Goal: Task Accomplishment & Management: Manage account settings

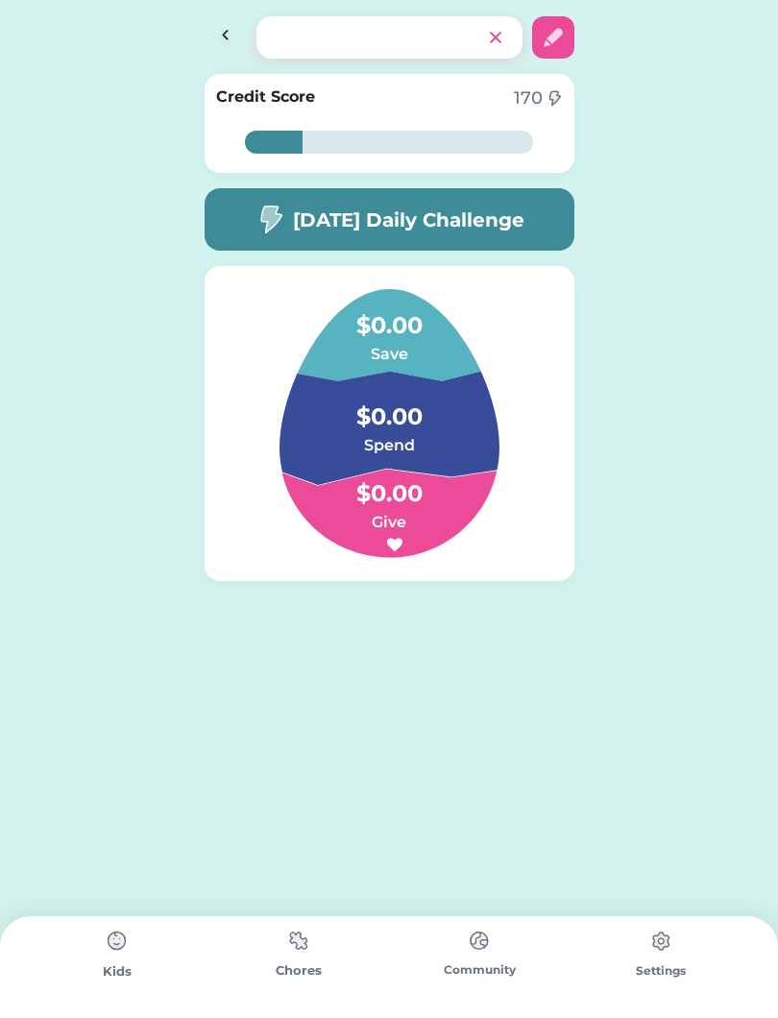
click at [32, 832] on div "20% 20% Credit Score 170 20% 20% Today’s Daily Challenge $0.00 Save $0.00 Spend…" at bounding box center [389, 509] width 778 height 1018
click at [315, 925] on img at bounding box center [298, 940] width 38 height 37
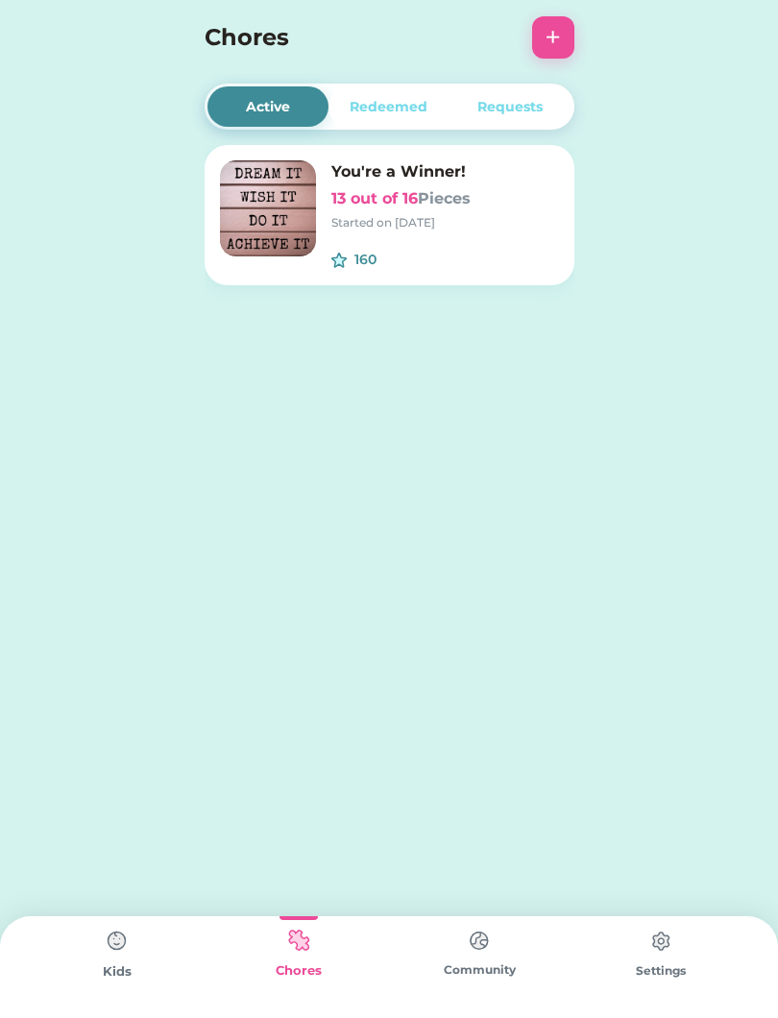
click at [667, 977] on div "Settings" at bounding box center [660, 970] width 181 height 17
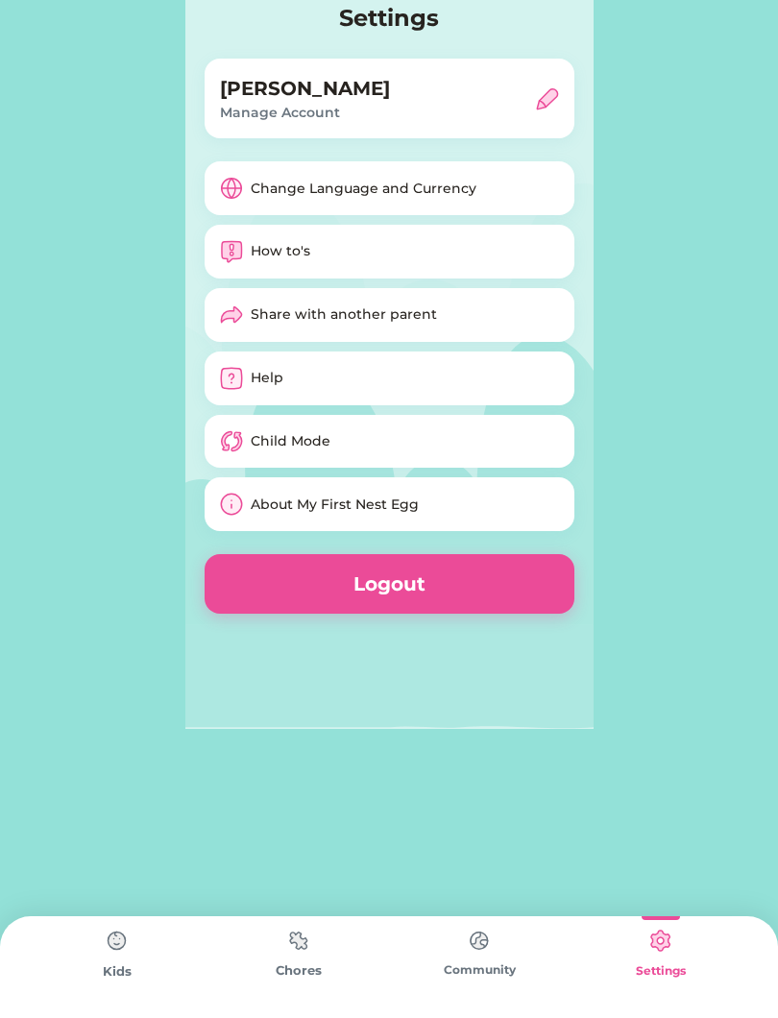
click at [493, 972] on div "Community" at bounding box center [479, 969] width 181 height 17
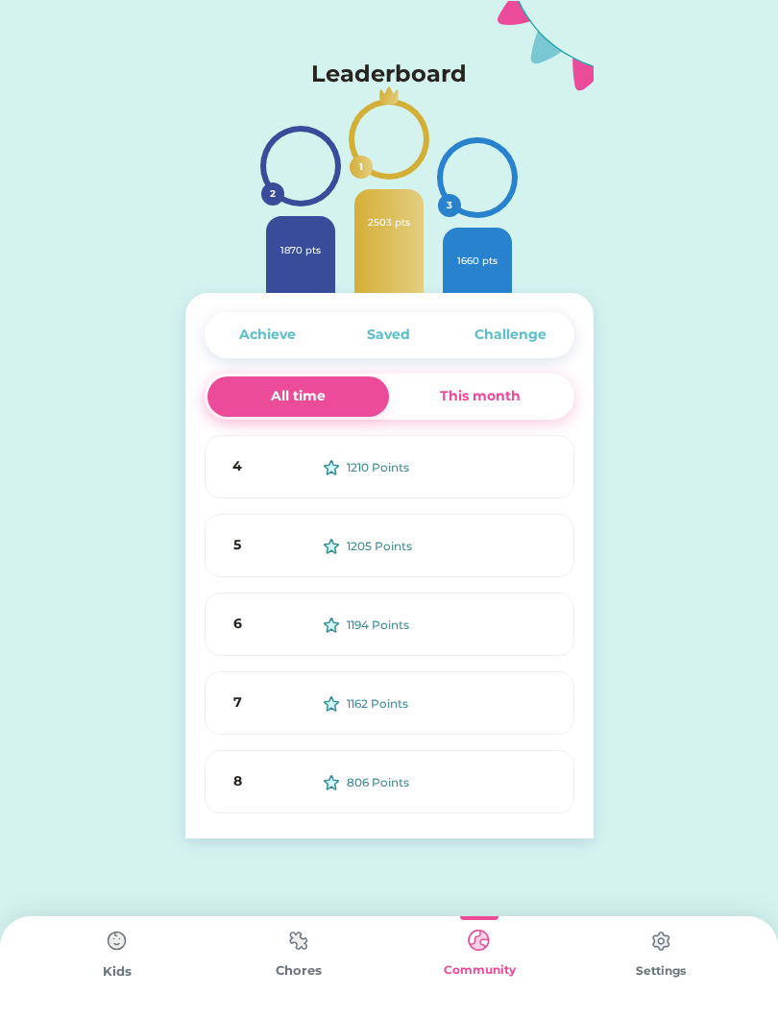
click at [662, 972] on div "Settings" at bounding box center [660, 970] width 181 height 17
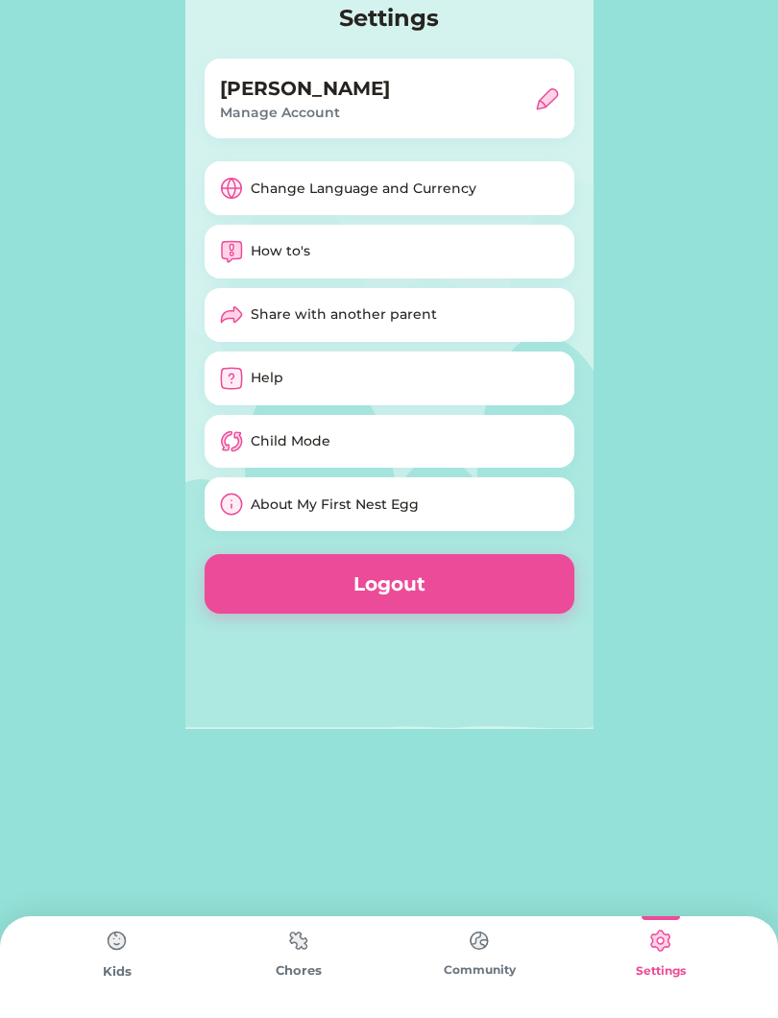
click at [452, 425] on div "Child Mode" at bounding box center [389, 442] width 370 height 54
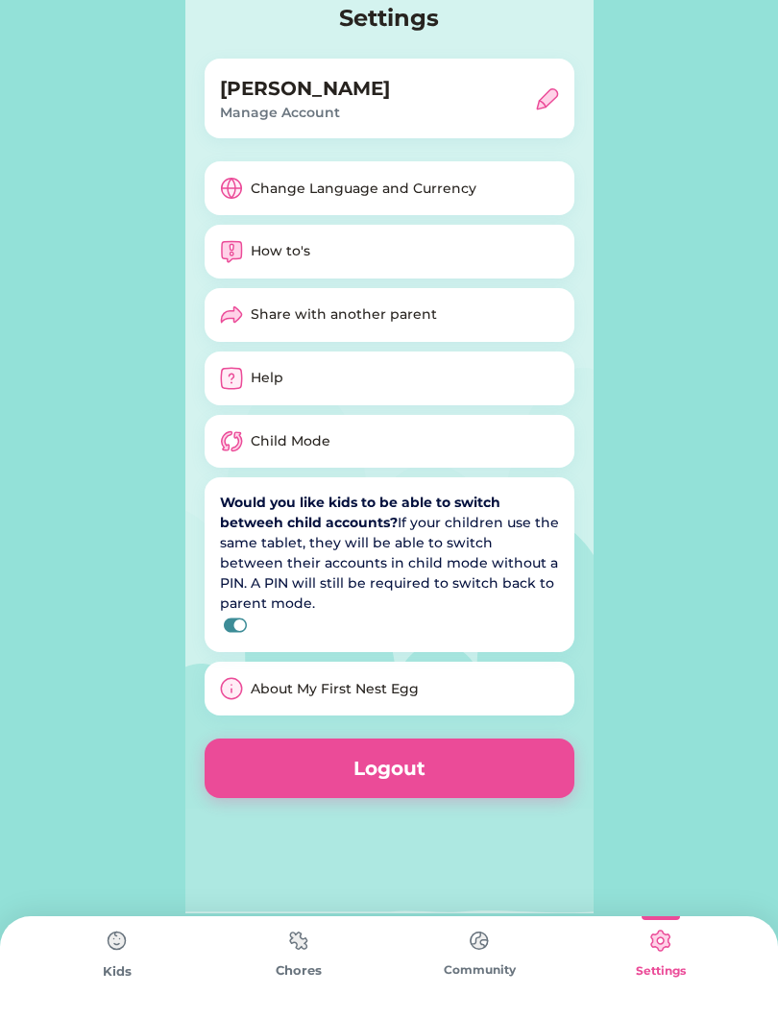
click at [468, 444] on div "Child Mode" at bounding box center [389, 442] width 370 height 54
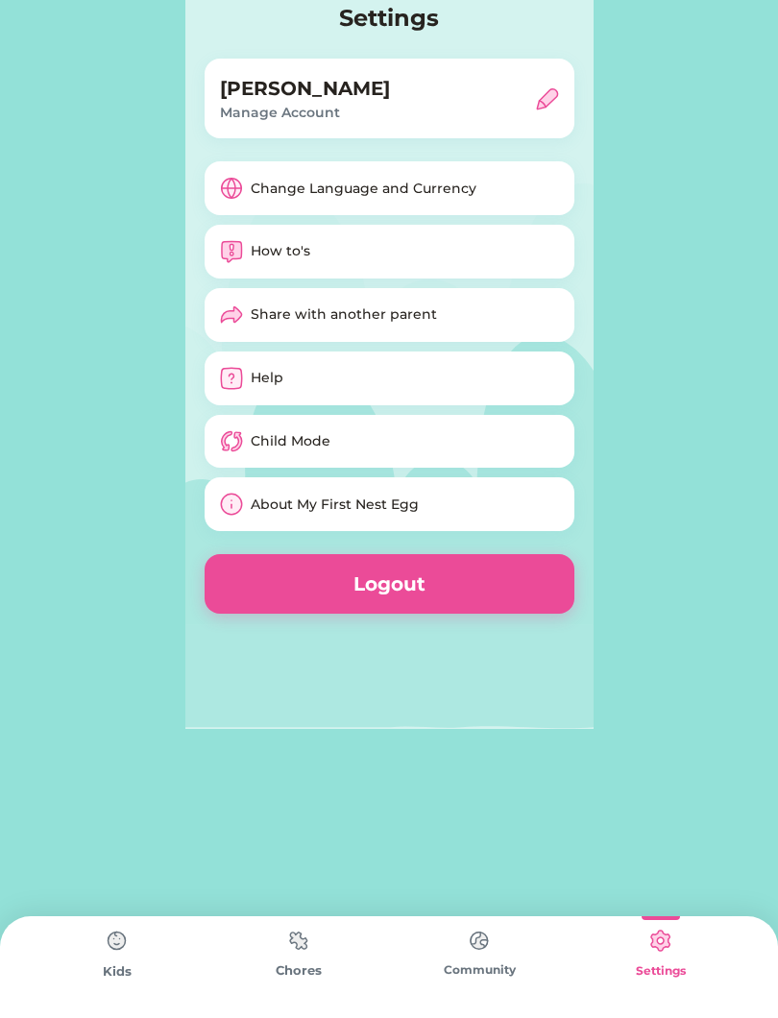
click at [301, 970] on div "Chores" at bounding box center [298, 970] width 181 height 19
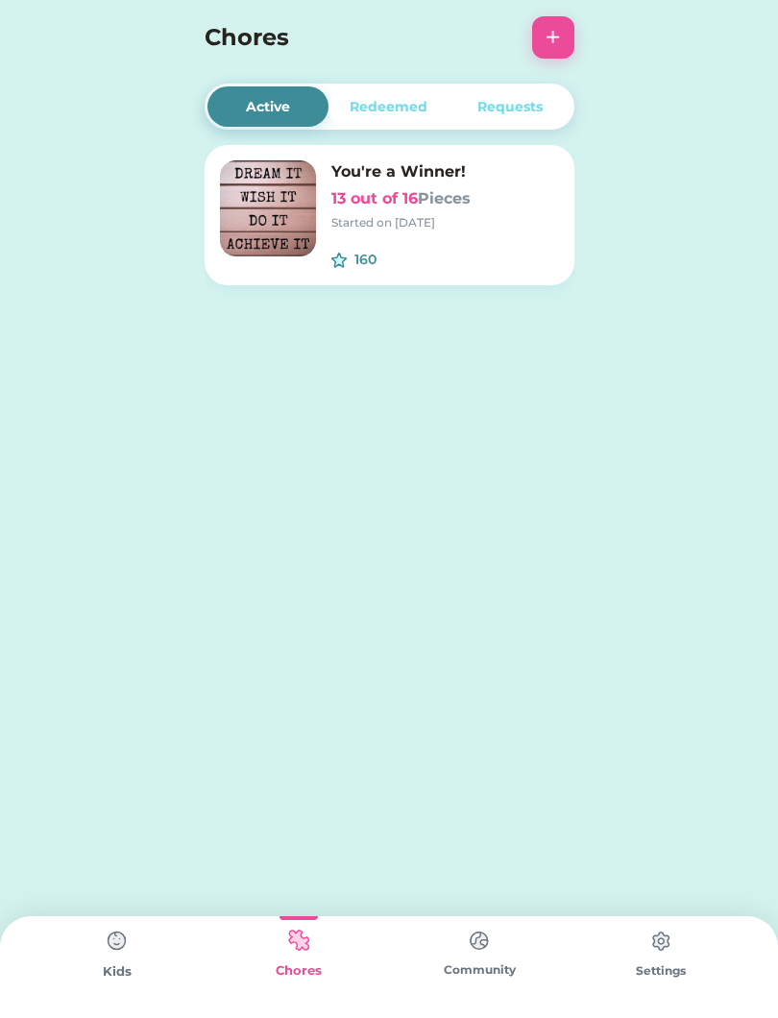
click at [501, 216] on div "Started on 9/10/25" at bounding box center [445, 222] width 228 height 17
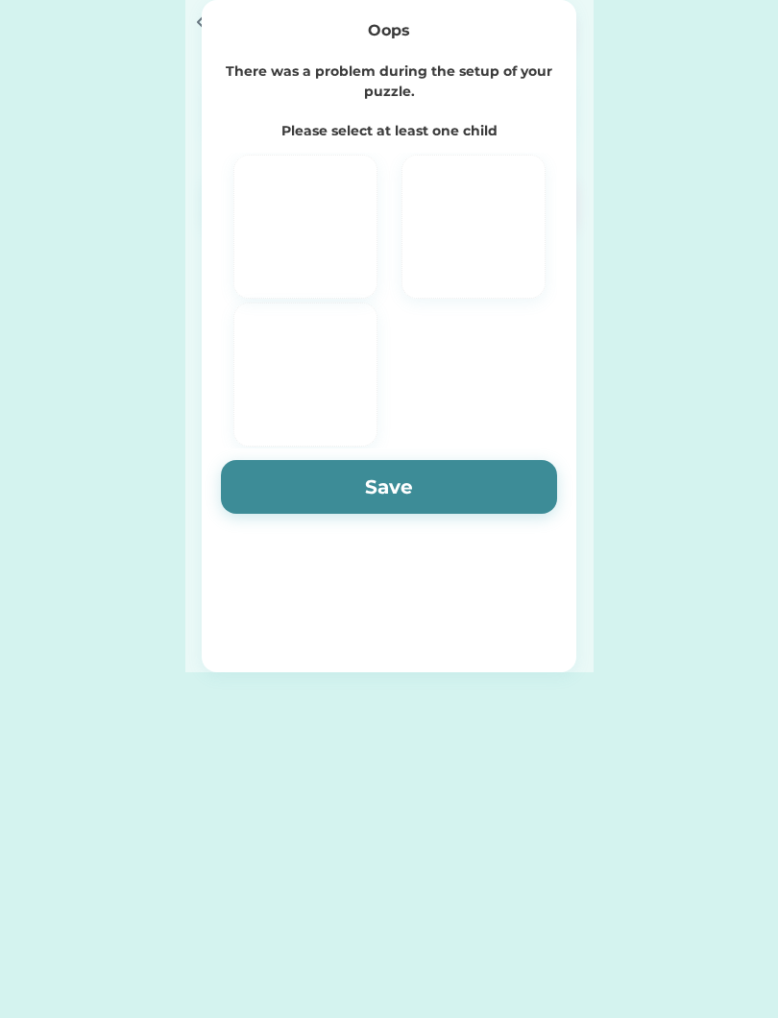
click at [127, 59] on div "Settings Jennifer Hovda Manage Account Change Language and Currency How to's Sh…" at bounding box center [389, 336] width 778 height 672
click at [667, 521] on div "Settings Jennifer Hovda Manage Account Change Language and Currency How to's Sh…" at bounding box center [389, 336] width 778 height 672
click at [633, 512] on div "Settings Jennifer Hovda Manage Account Change Language and Currency How to's Sh…" at bounding box center [389, 336] width 778 height 672
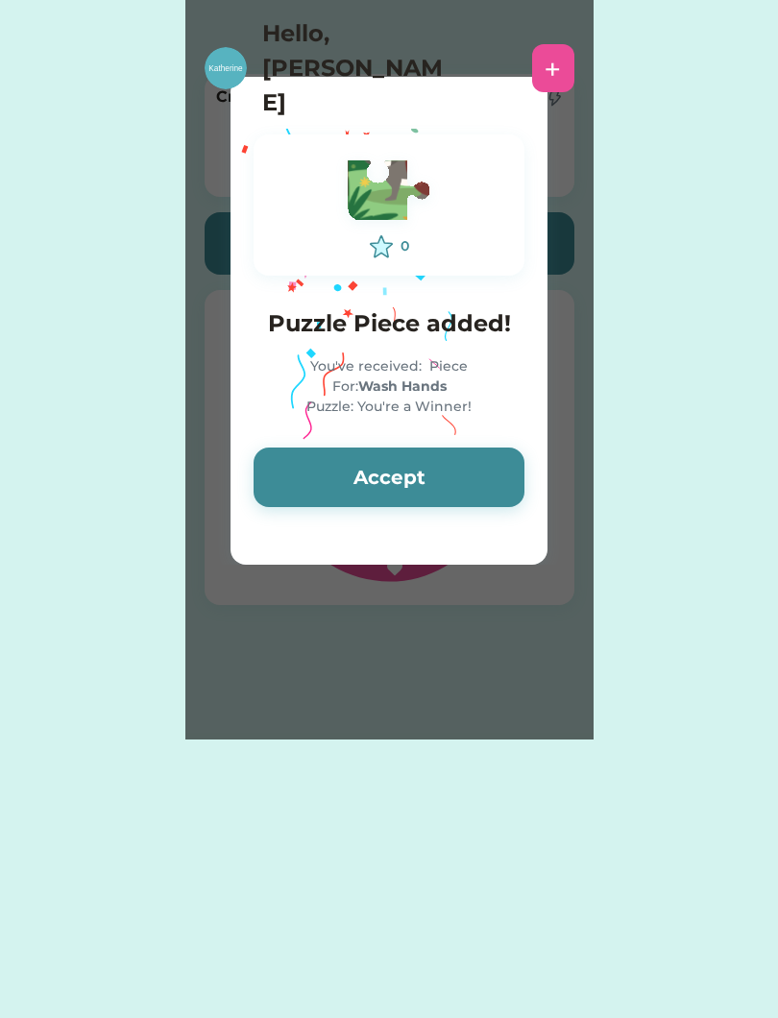
click at [477, 493] on button "Accept" at bounding box center [388, 477] width 271 height 60
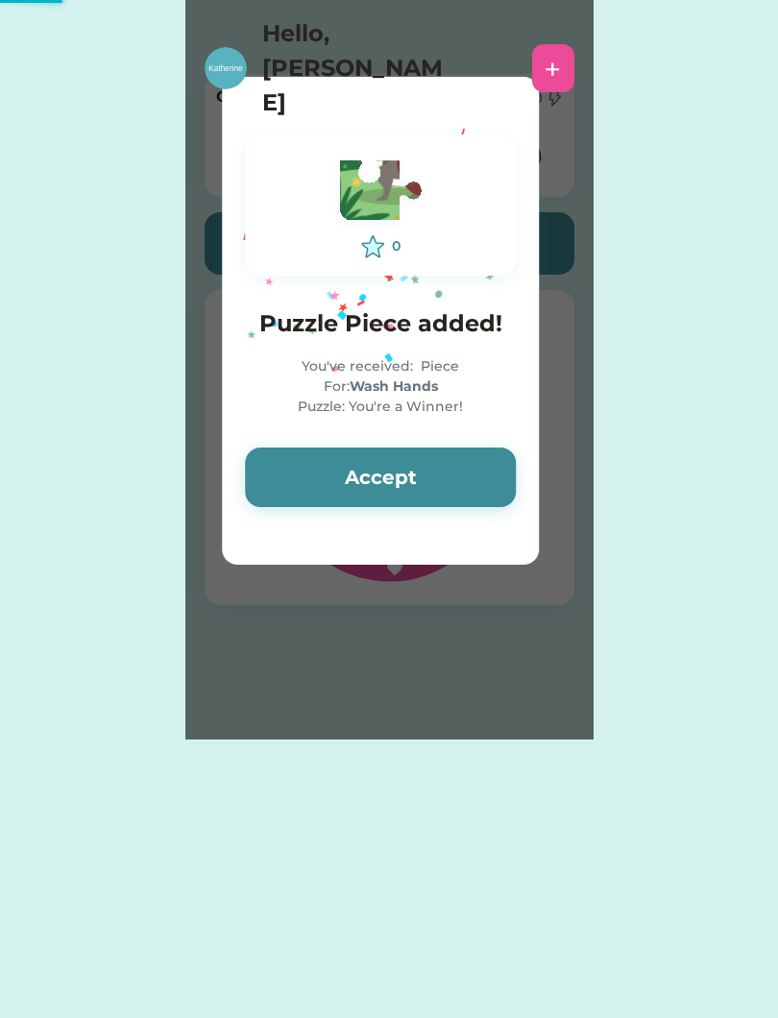
click at [504, 470] on button "Accept" at bounding box center [380, 477] width 271 height 60
click at [501, 469] on button "Accept" at bounding box center [380, 477] width 271 height 60
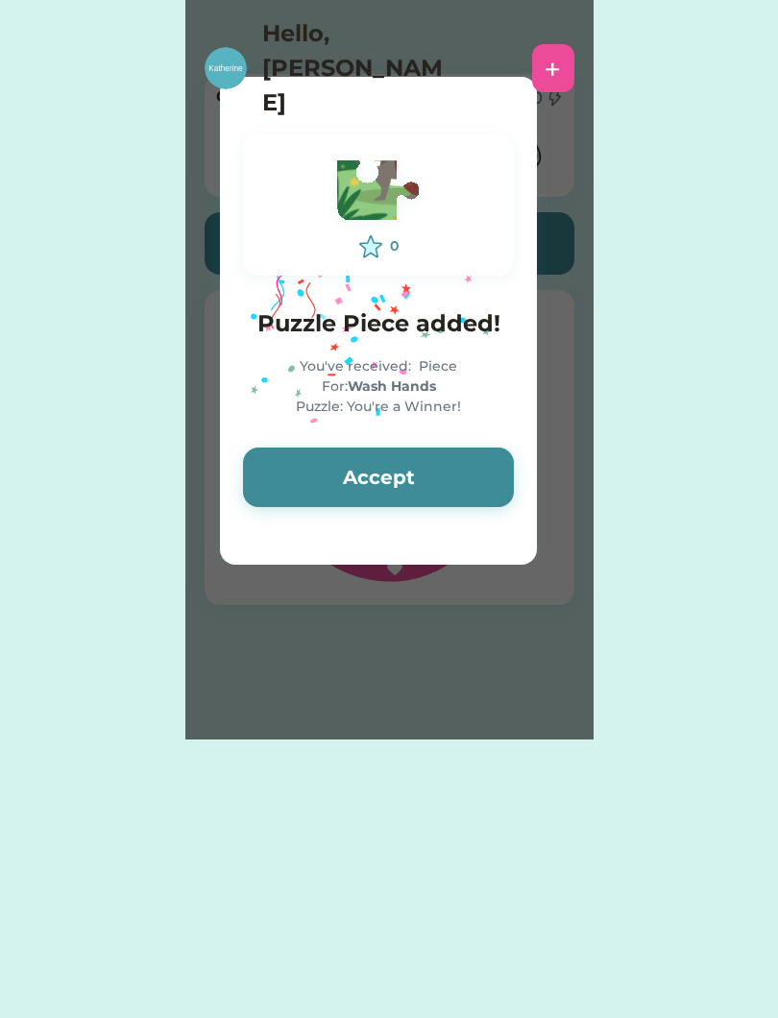
click at [499, 470] on button "Accept" at bounding box center [378, 477] width 271 height 60
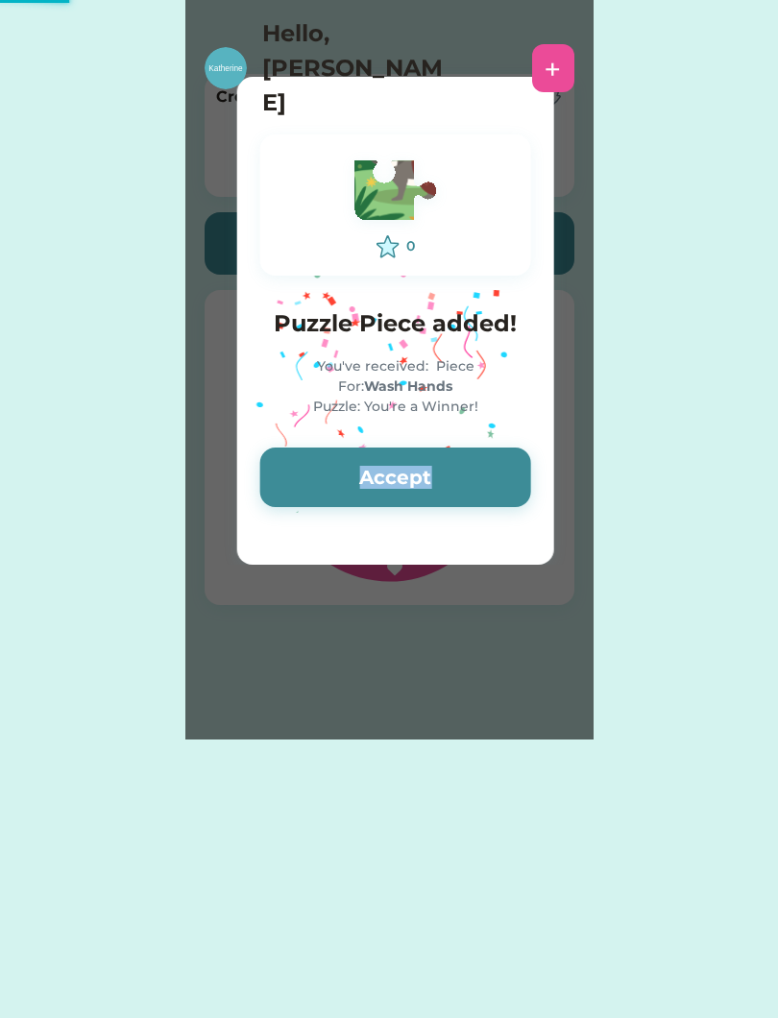
click at [494, 470] on button "Accept" at bounding box center [395, 477] width 271 height 60
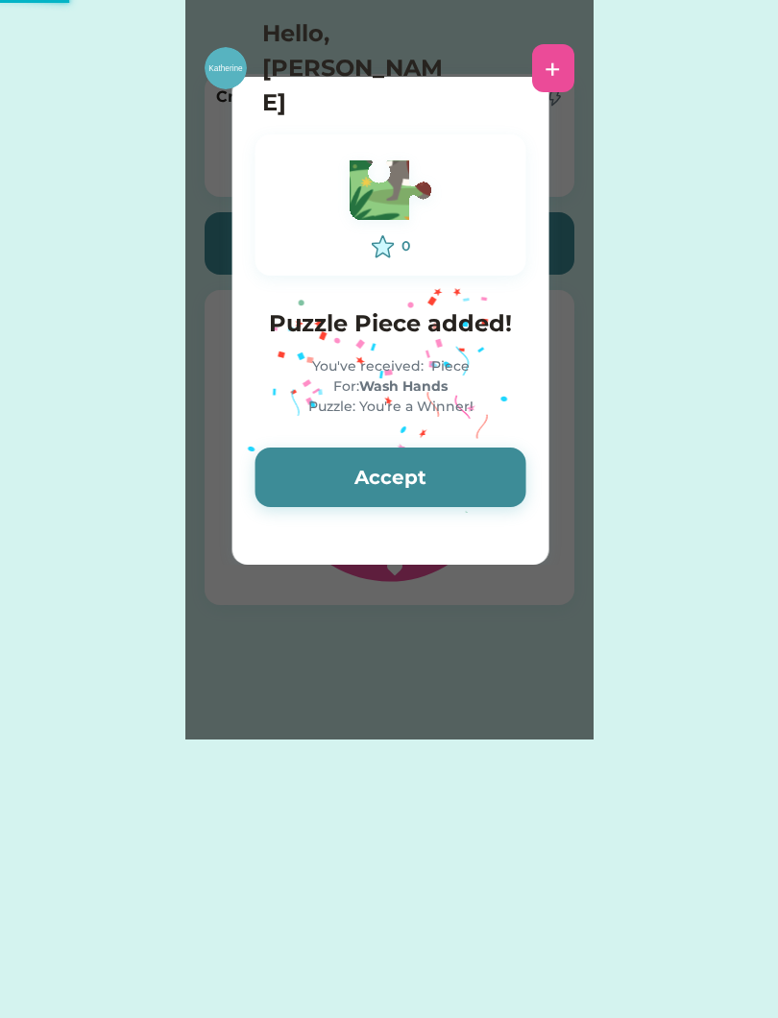
click at [494, 470] on button "Accept" at bounding box center [390, 477] width 271 height 60
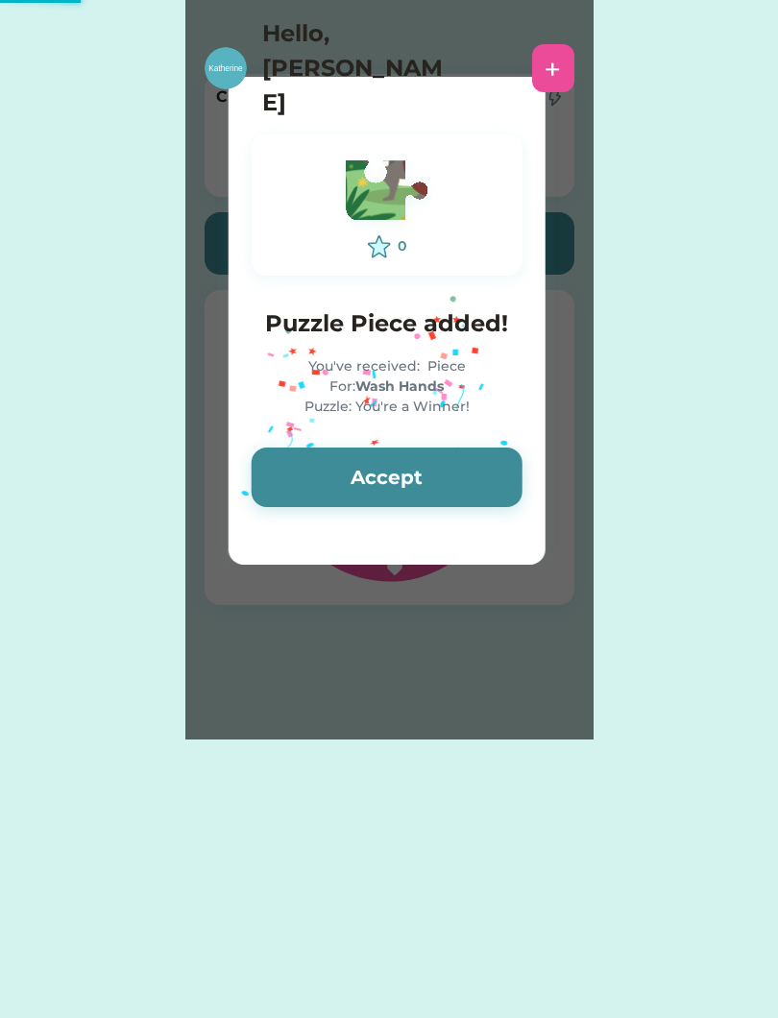
click at [494, 470] on button "Accept" at bounding box center [387, 477] width 271 height 60
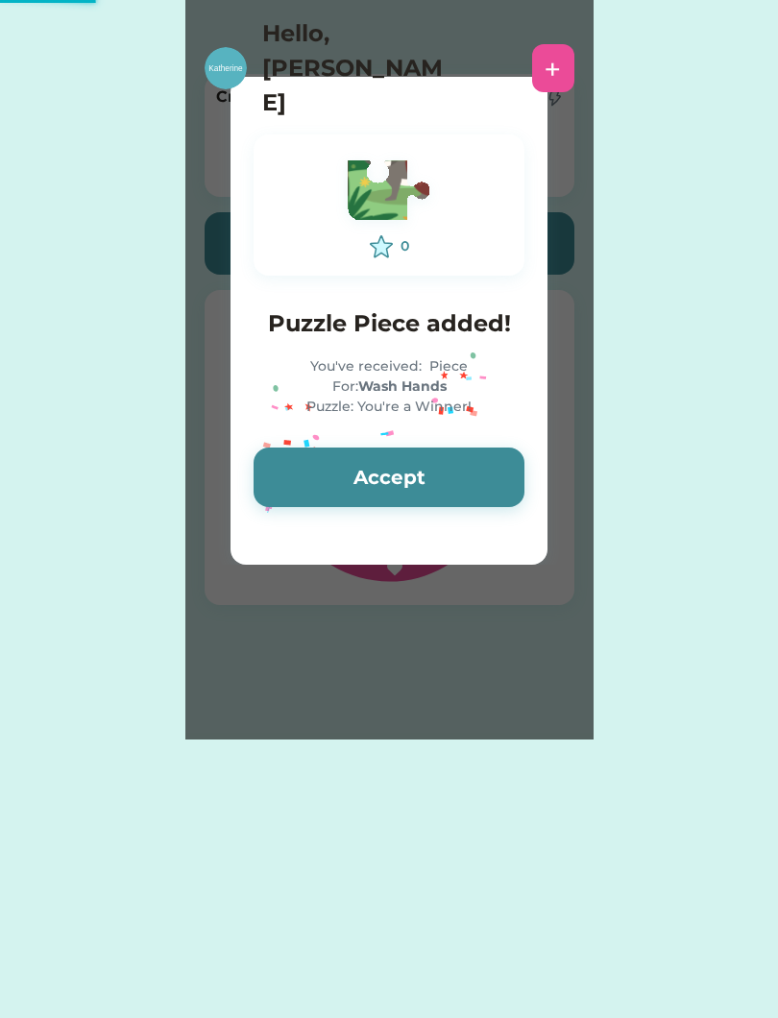
click at [494, 470] on button "Accept" at bounding box center [388, 477] width 271 height 60
click at [476, 486] on button "Accept" at bounding box center [388, 477] width 271 height 60
click at [464, 492] on button "Accept" at bounding box center [388, 477] width 271 height 60
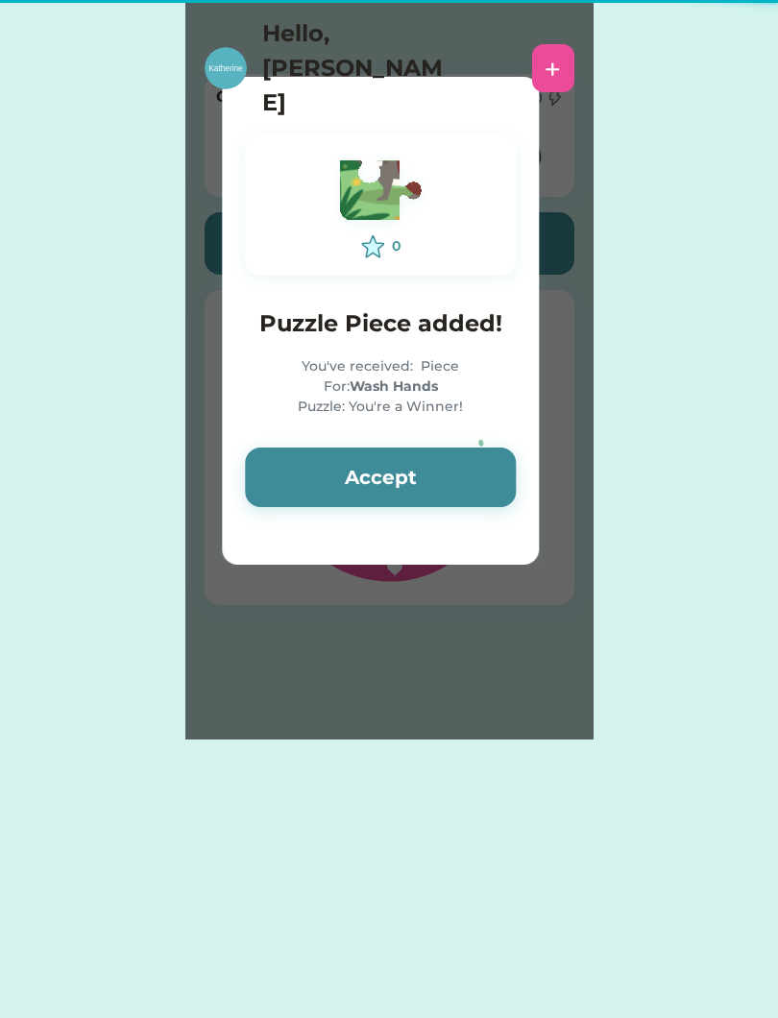
click at [464, 490] on button "Accept" at bounding box center [380, 477] width 271 height 60
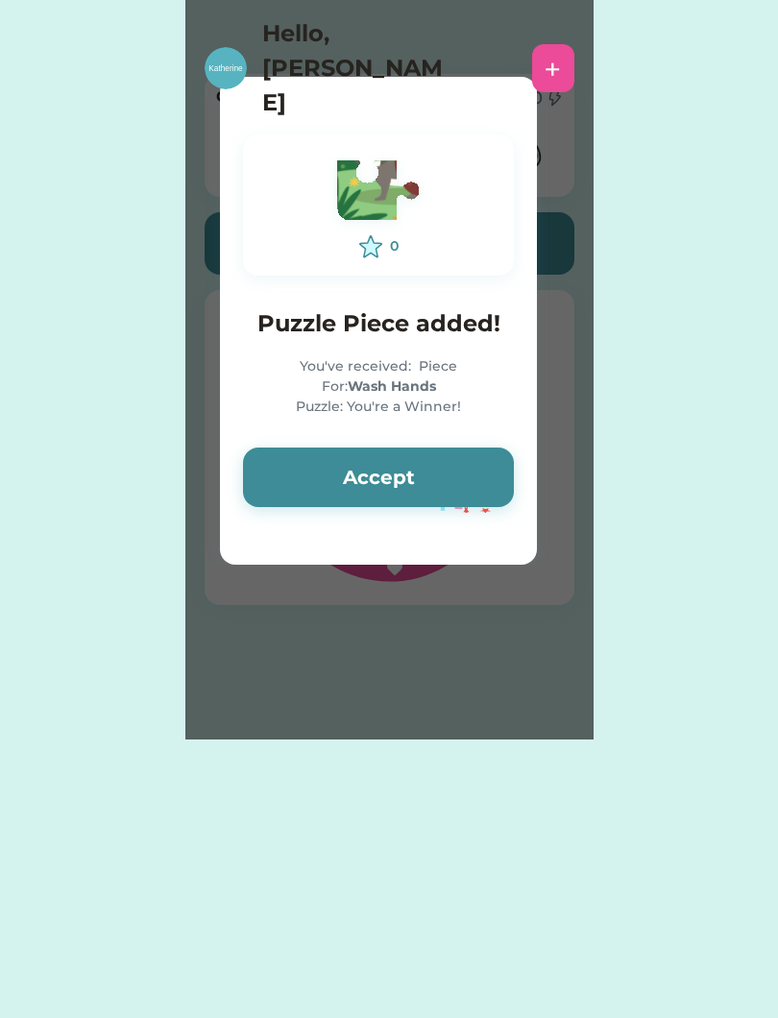
click at [466, 488] on button "Accept" at bounding box center [378, 477] width 271 height 60
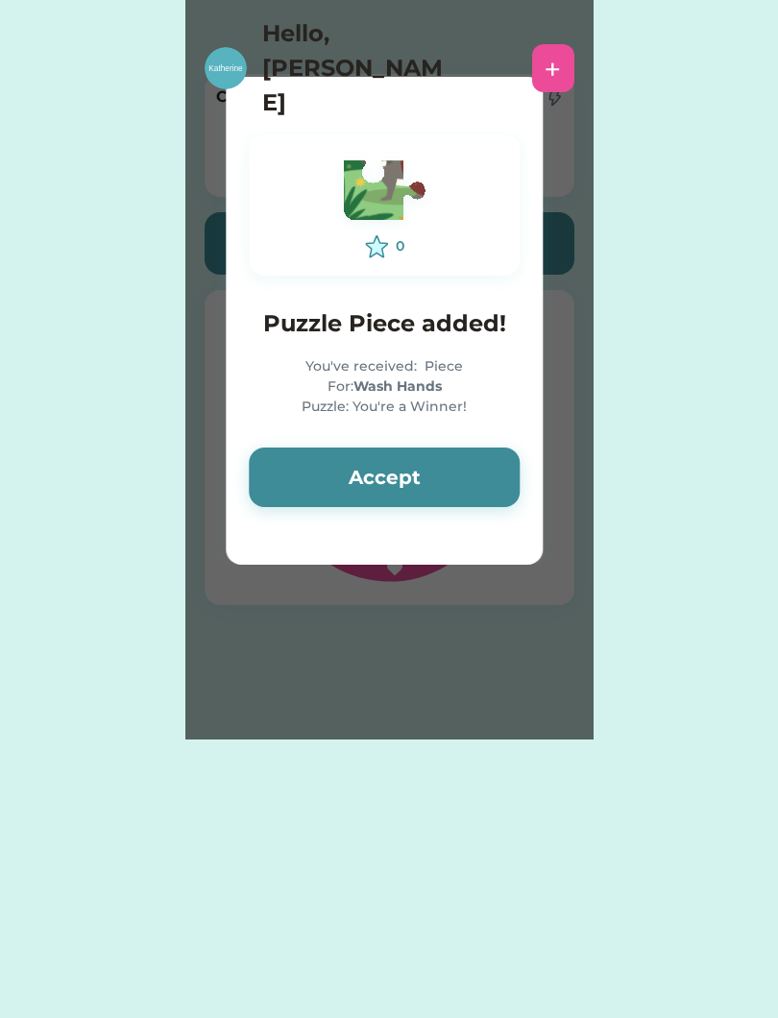
click at [463, 483] on button "Accept" at bounding box center [384, 477] width 271 height 60
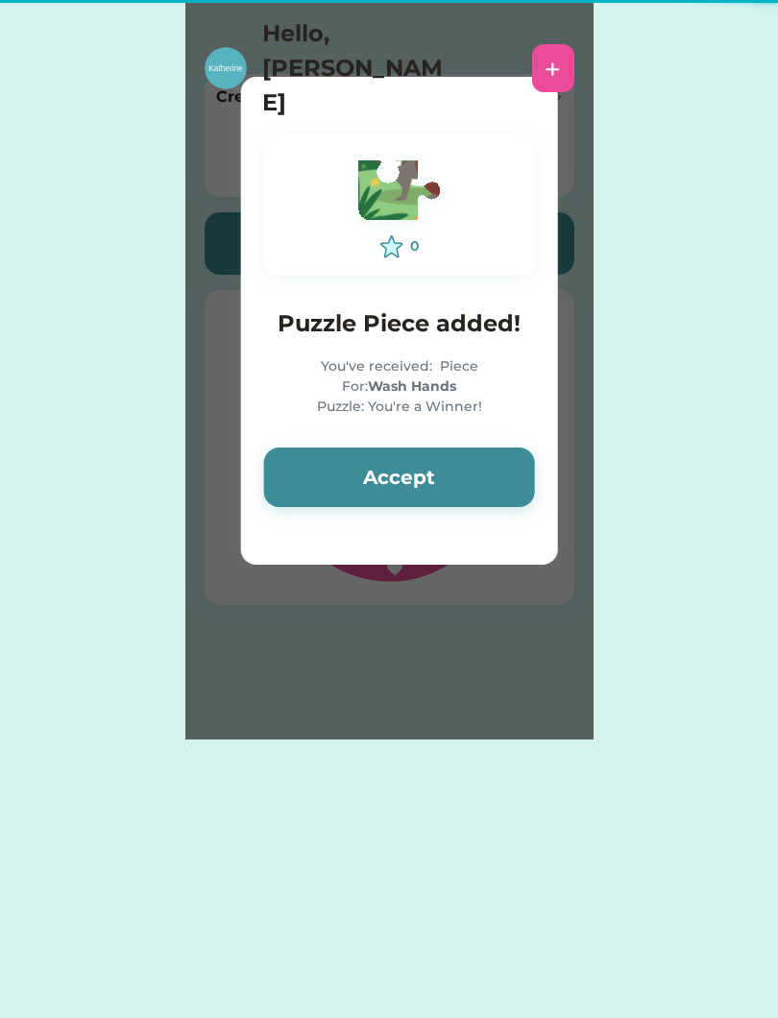
click at [463, 483] on button "Accept" at bounding box center [399, 477] width 271 height 60
click at [462, 482] on button "Accept" at bounding box center [399, 477] width 271 height 60
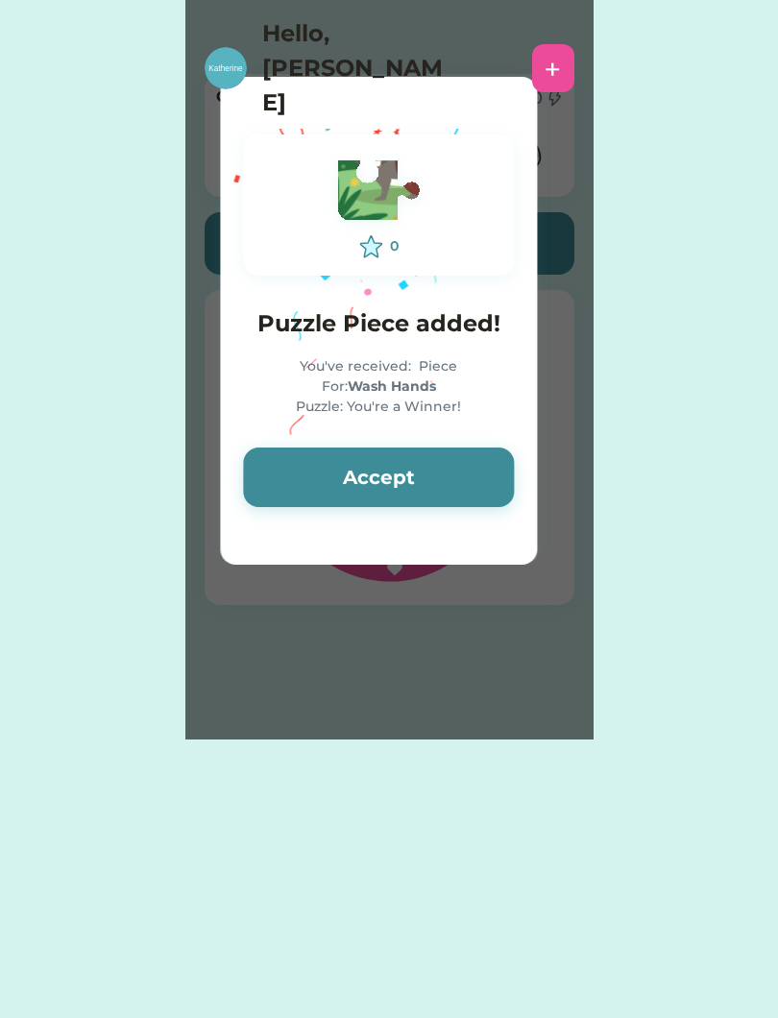
click at [476, 476] on button "Accept" at bounding box center [378, 477] width 271 height 60
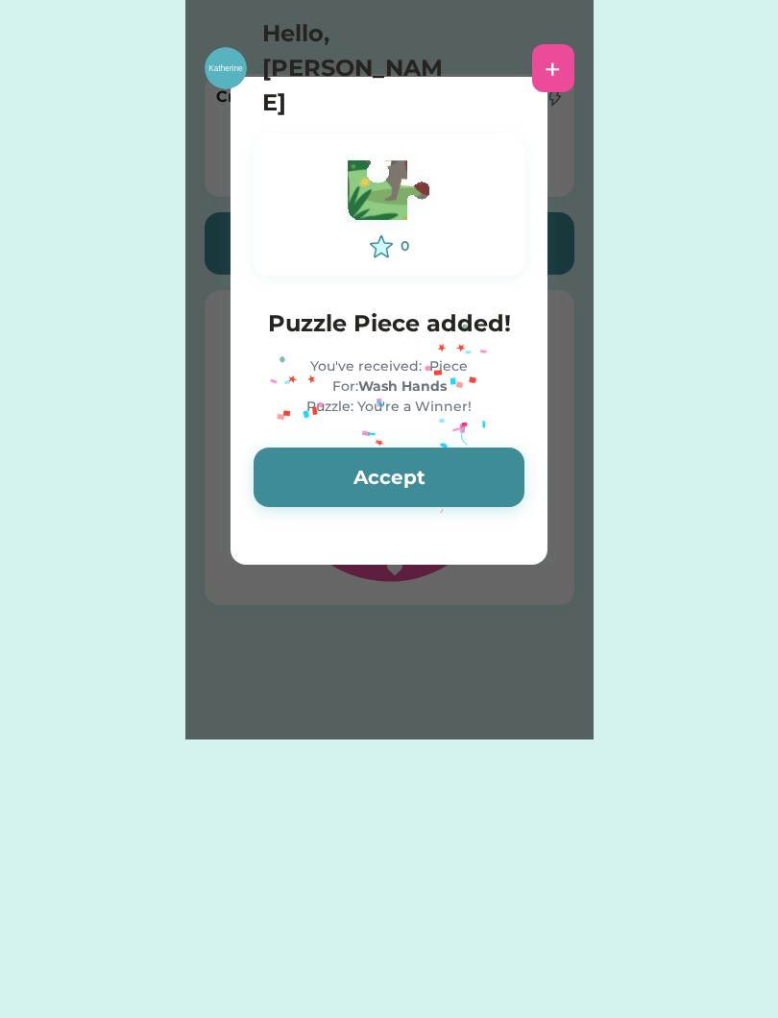
click at [475, 475] on button "Accept" at bounding box center [388, 477] width 271 height 60
click at [464, 474] on button "Accept" at bounding box center [388, 477] width 271 height 60
click at [464, 473] on button "Accept" at bounding box center [388, 477] width 271 height 60
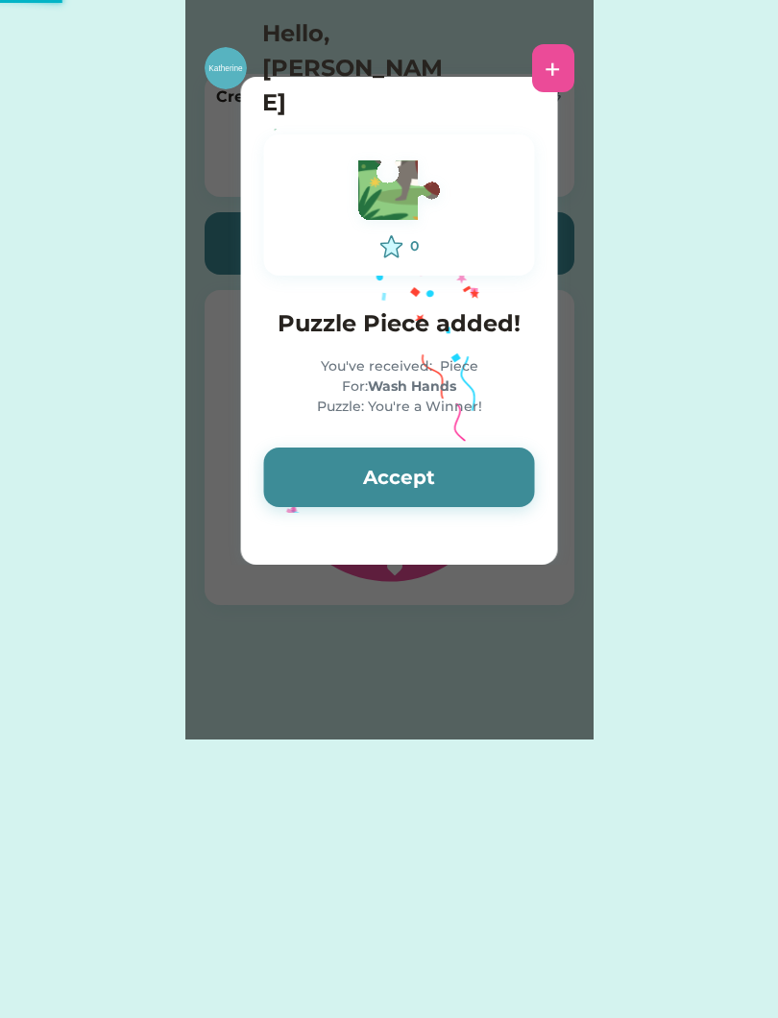
click at [463, 468] on button "Accept" at bounding box center [399, 477] width 271 height 60
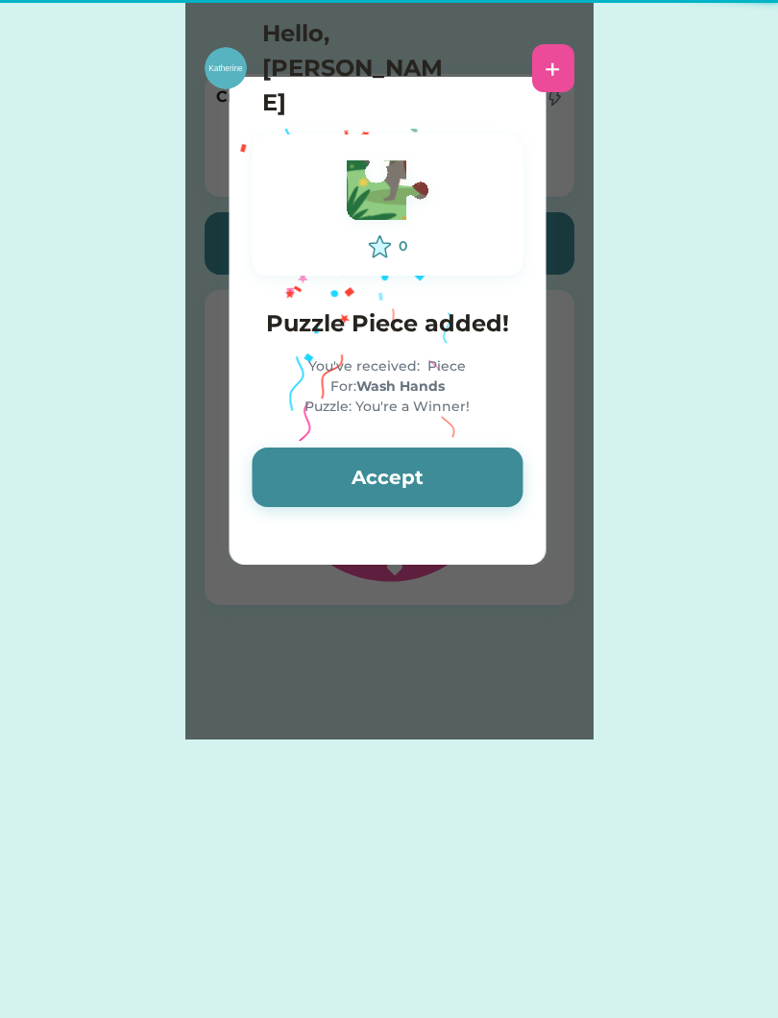
click at [477, 475] on button "Accept" at bounding box center [387, 477] width 271 height 60
click at [470, 474] on button "Accept" at bounding box center [387, 477] width 271 height 60
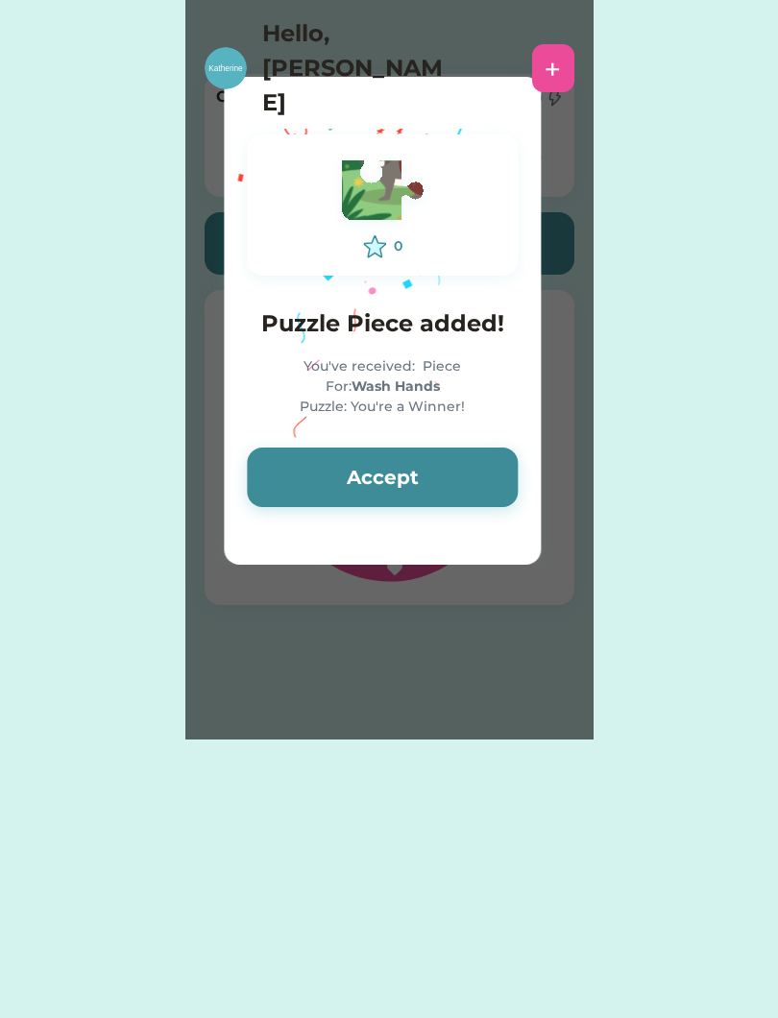
click at [464, 491] on button "Accept" at bounding box center [382, 477] width 271 height 60
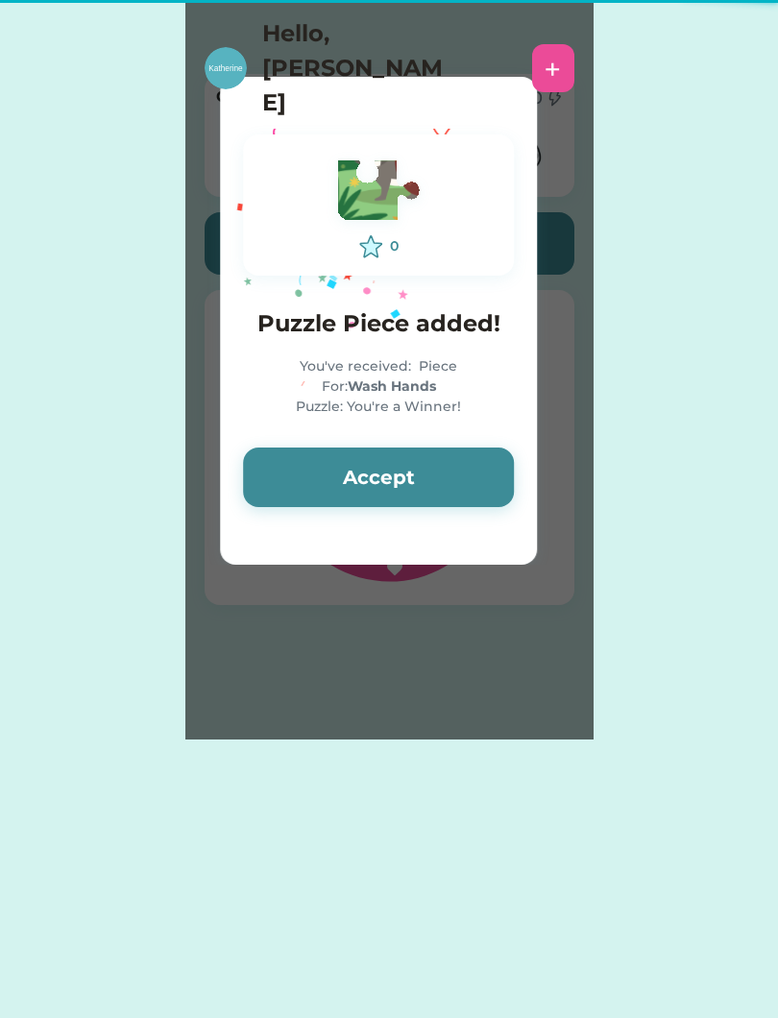
click at [465, 478] on button "Accept" at bounding box center [378, 477] width 271 height 60
click at [467, 477] on button "Accept" at bounding box center [378, 477] width 271 height 60
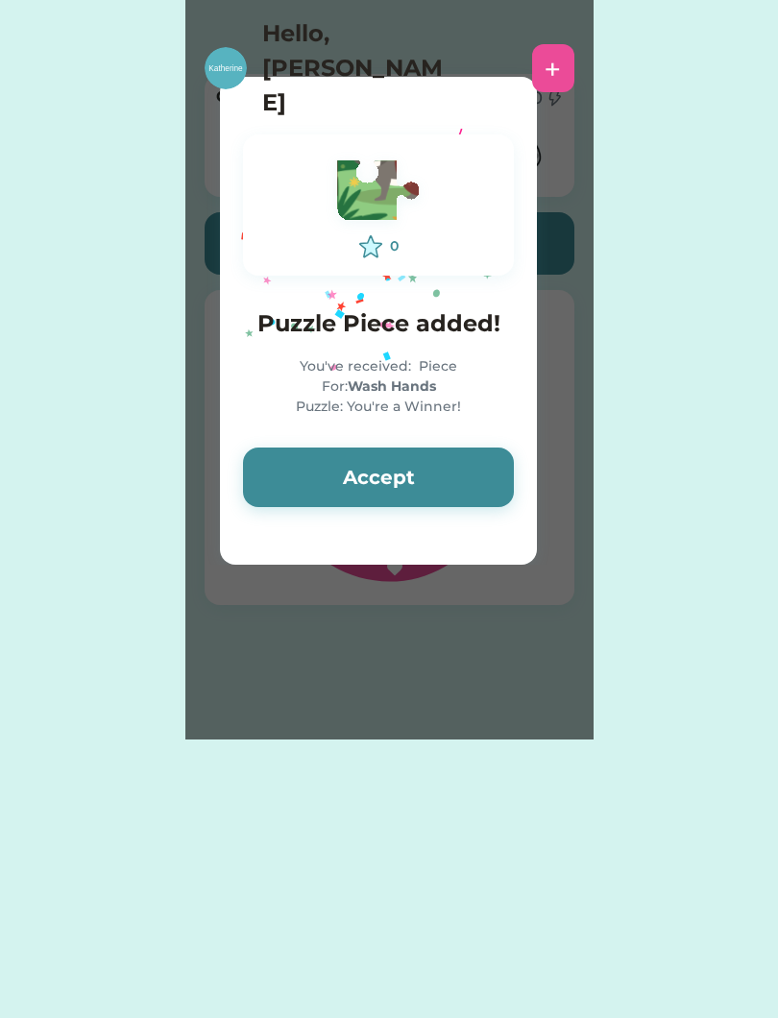
click at [467, 476] on button "Accept" at bounding box center [378, 477] width 271 height 60
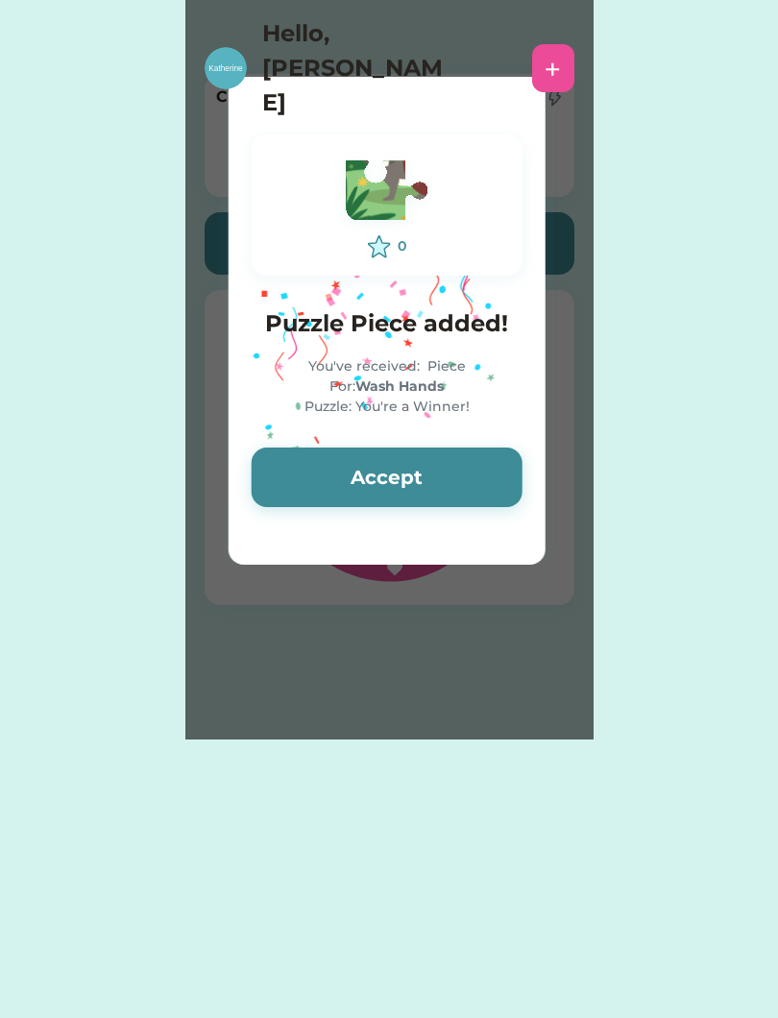
click at [468, 476] on button "Accept" at bounding box center [387, 477] width 271 height 60
click at [472, 473] on button "Accept" at bounding box center [387, 477] width 271 height 60
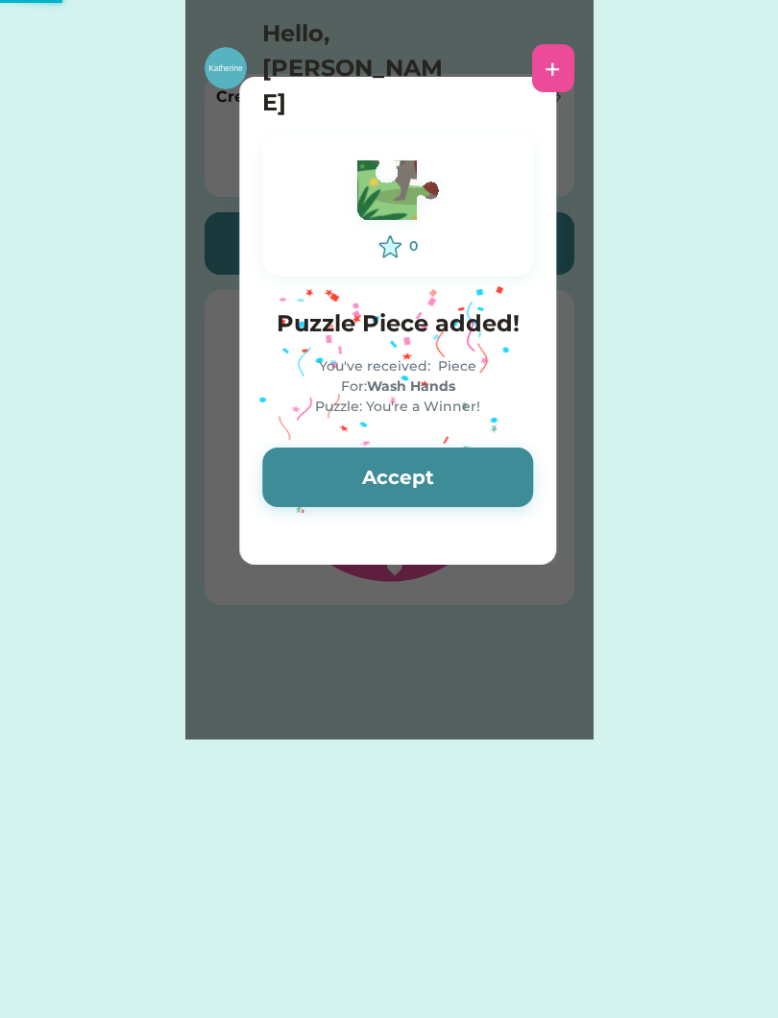
click at [471, 474] on button "Accept" at bounding box center [397, 477] width 271 height 60
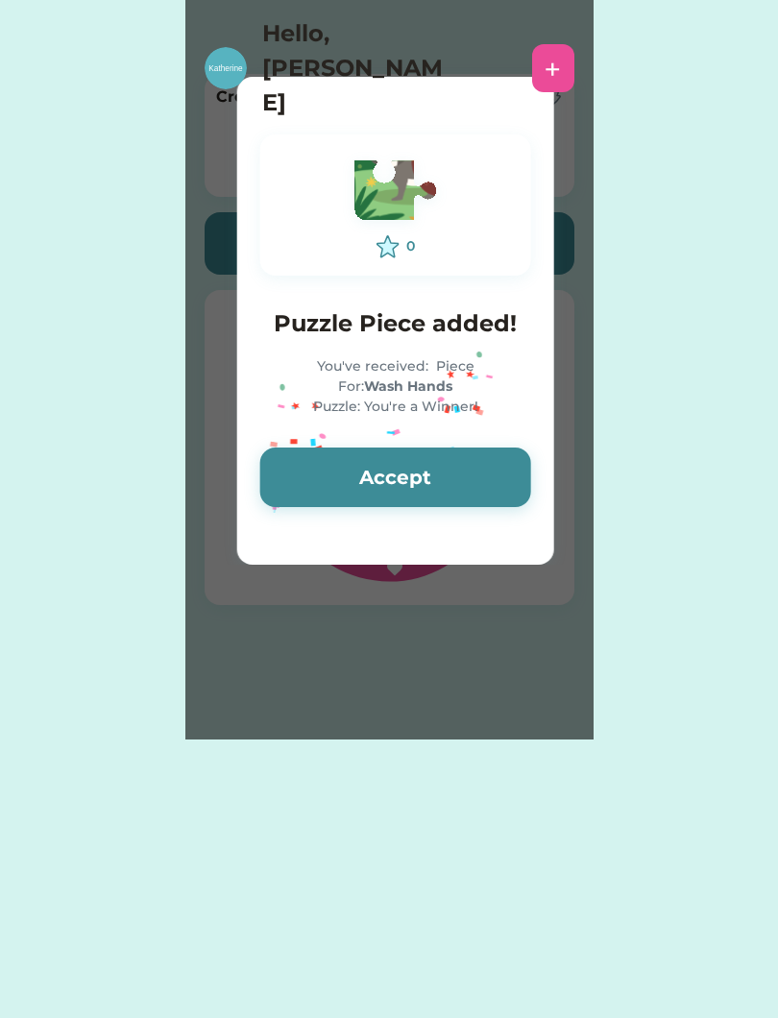
click at [472, 471] on button "Accept" at bounding box center [395, 477] width 271 height 60
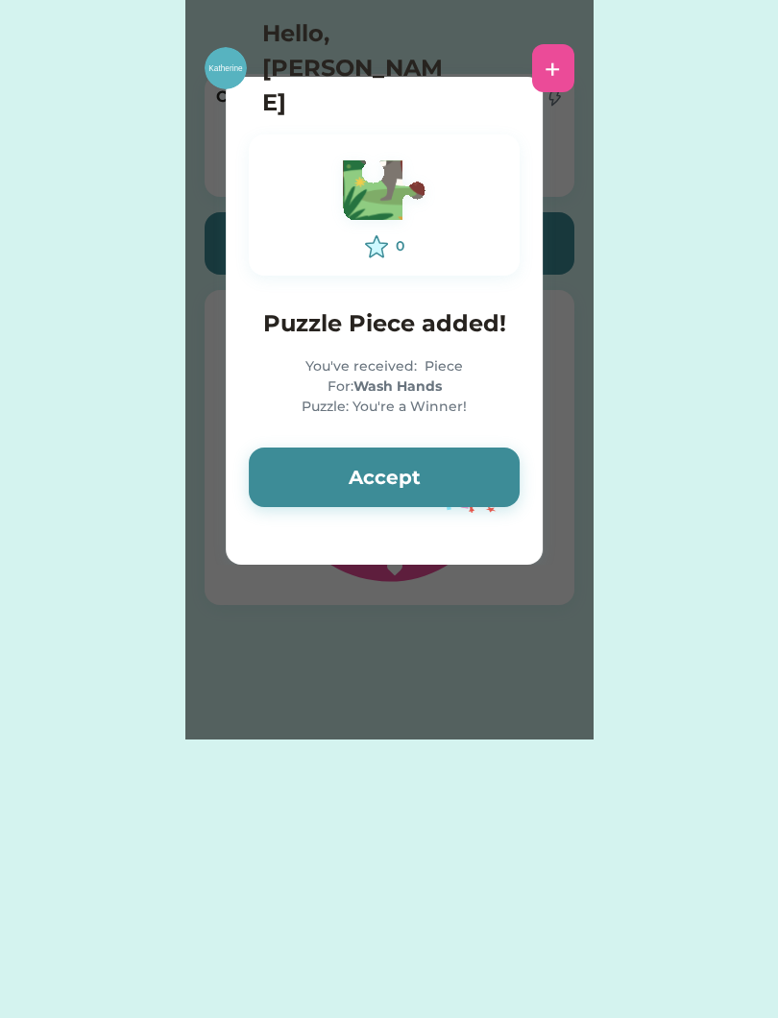
click at [470, 464] on button "Accept" at bounding box center [384, 477] width 271 height 60
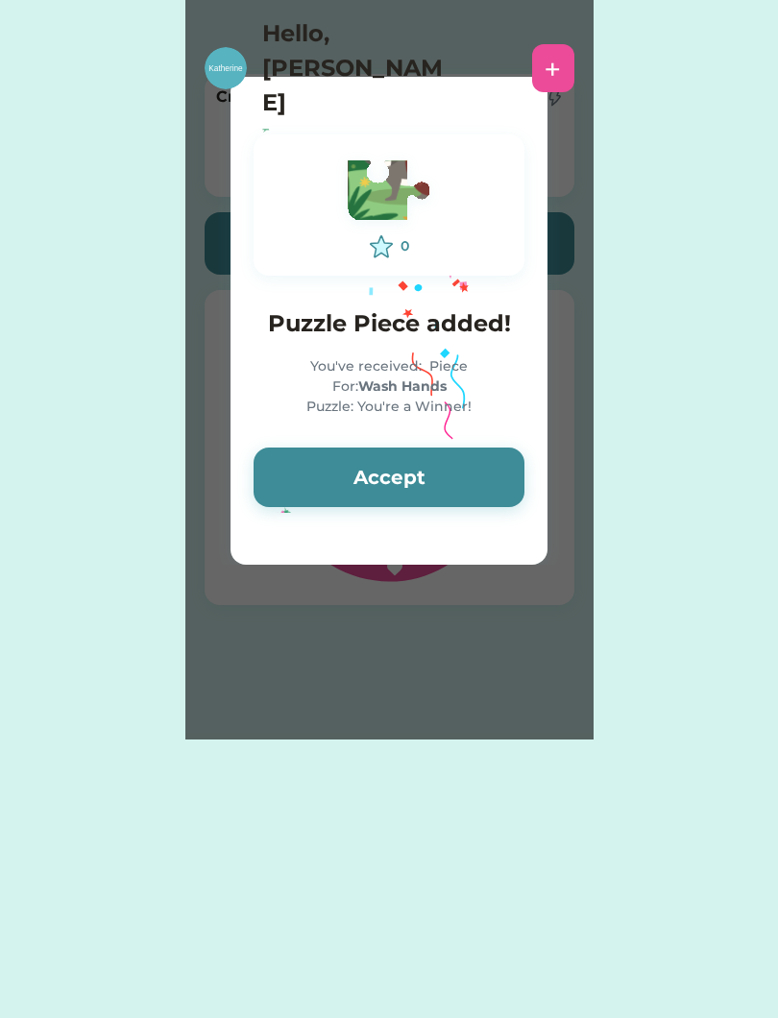
click at [467, 472] on button "Accept" at bounding box center [388, 477] width 271 height 60
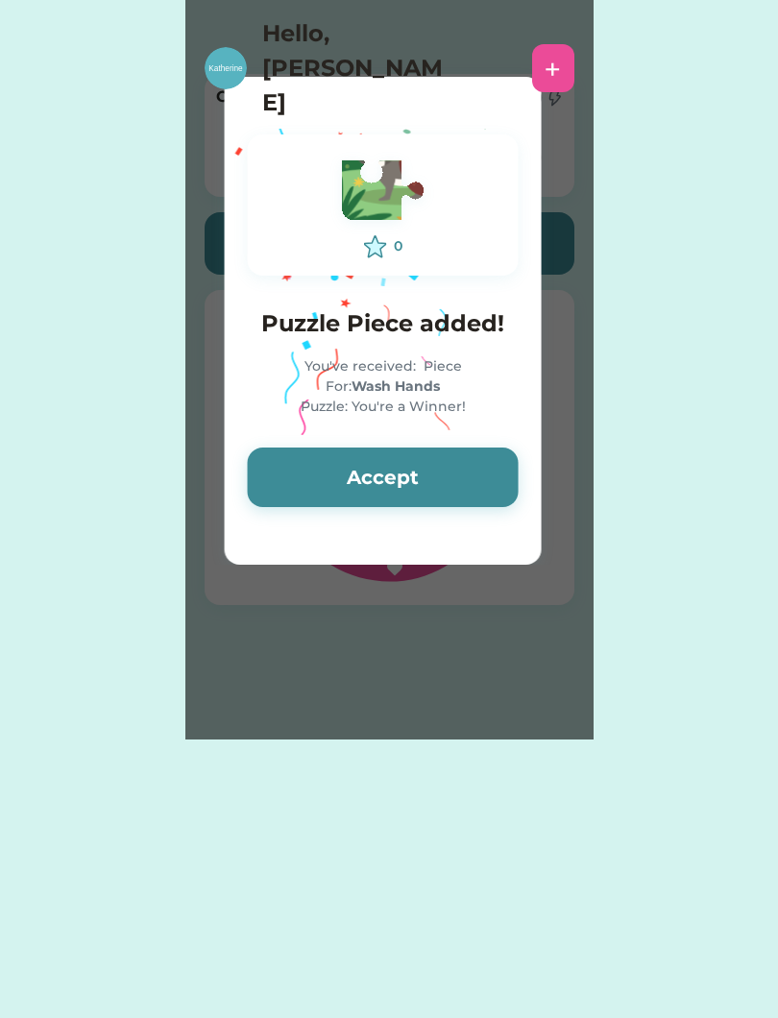
click at [469, 471] on button "Accept" at bounding box center [383, 477] width 271 height 60
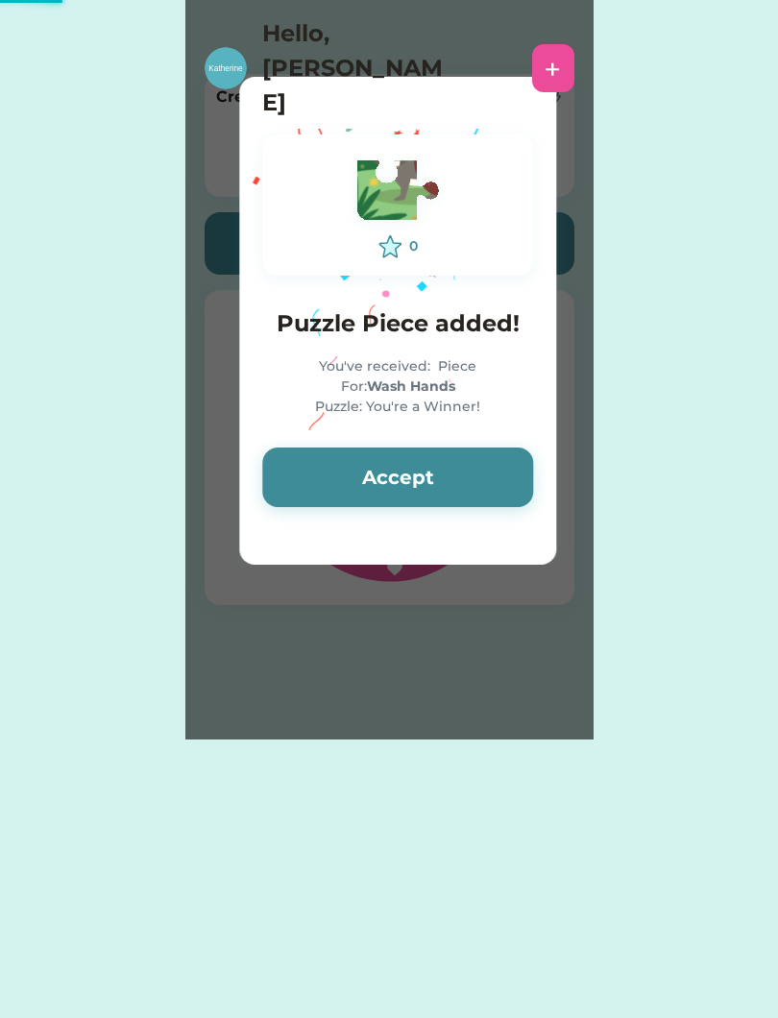
click at [469, 471] on button "Accept" at bounding box center [397, 477] width 271 height 60
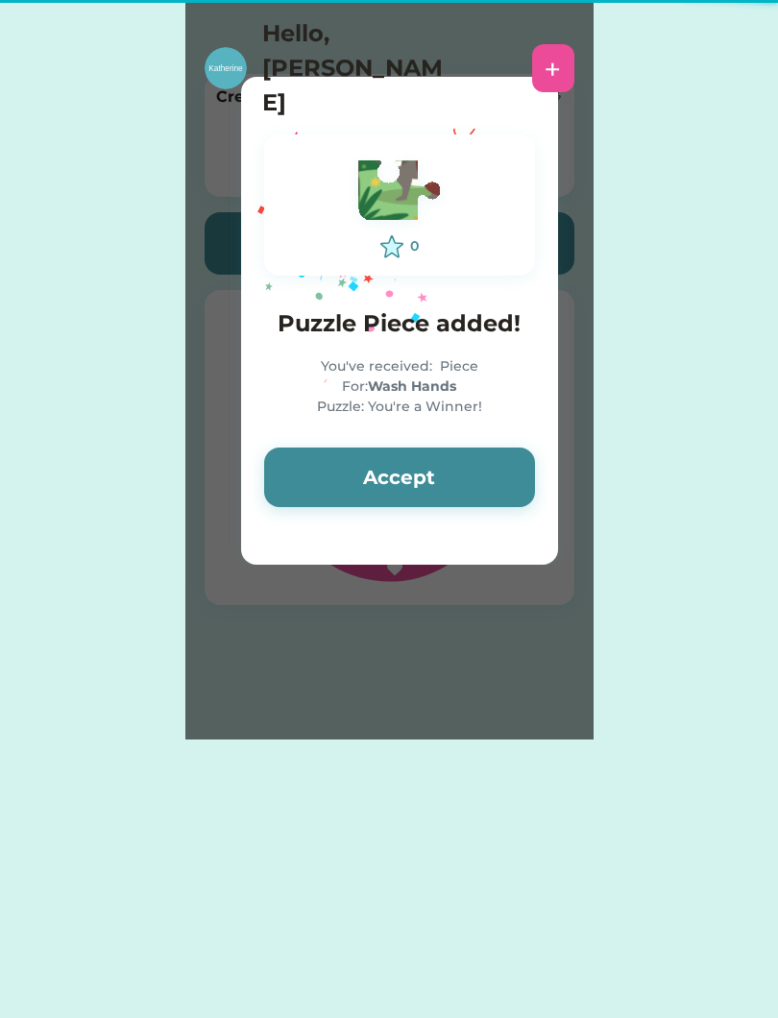
click at [462, 485] on button "Accept" at bounding box center [399, 477] width 271 height 60
click at [465, 498] on button "Accept" at bounding box center [399, 477] width 271 height 60
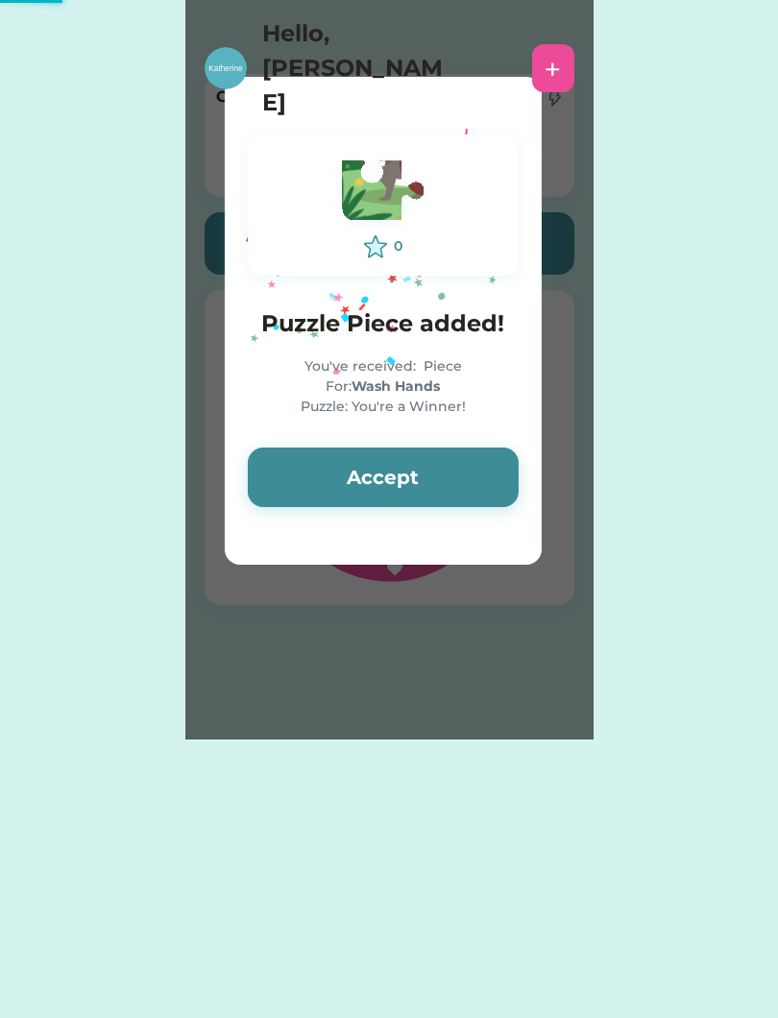
click at [466, 485] on button "Accept" at bounding box center [383, 477] width 271 height 60
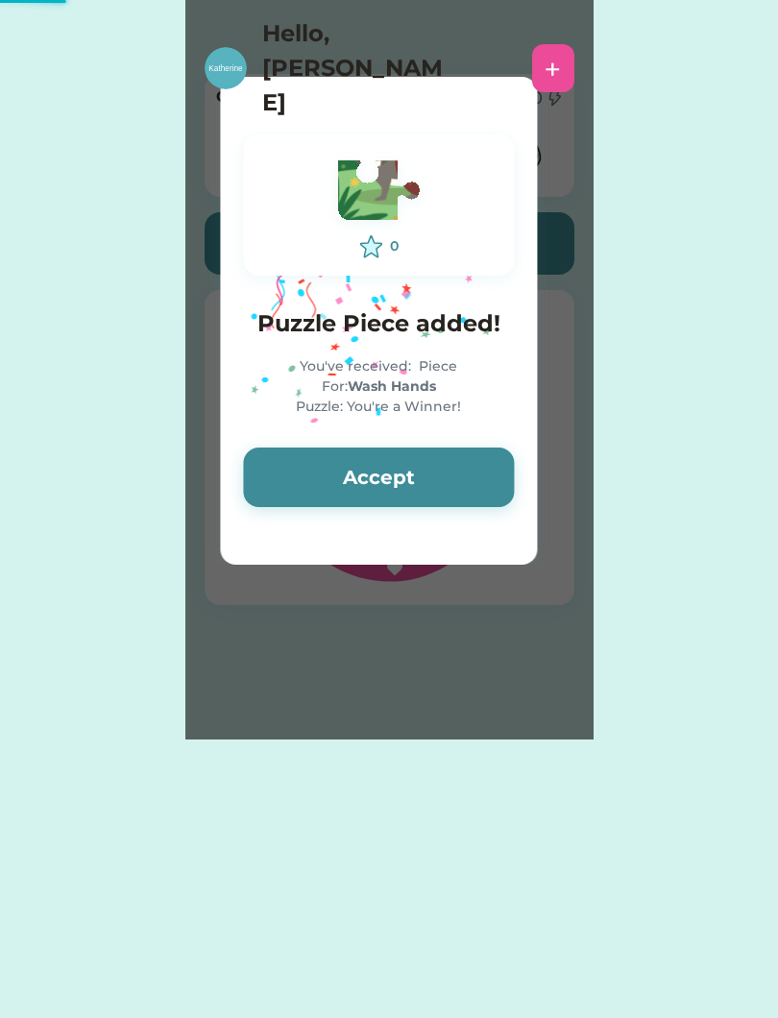
click at [475, 477] on button "Accept" at bounding box center [378, 477] width 271 height 60
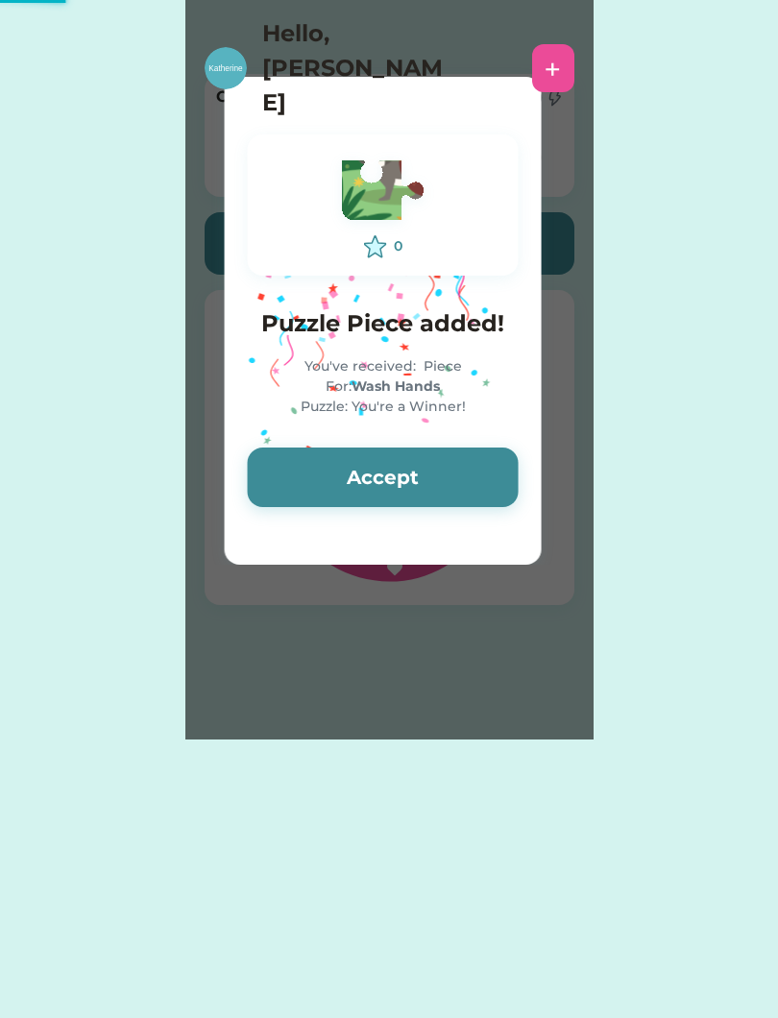
click at [477, 476] on button "Accept" at bounding box center [383, 477] width 271 height 60
click at [475, 478] on button "Accept" at bounding box center [383, 477] width 271 height 60
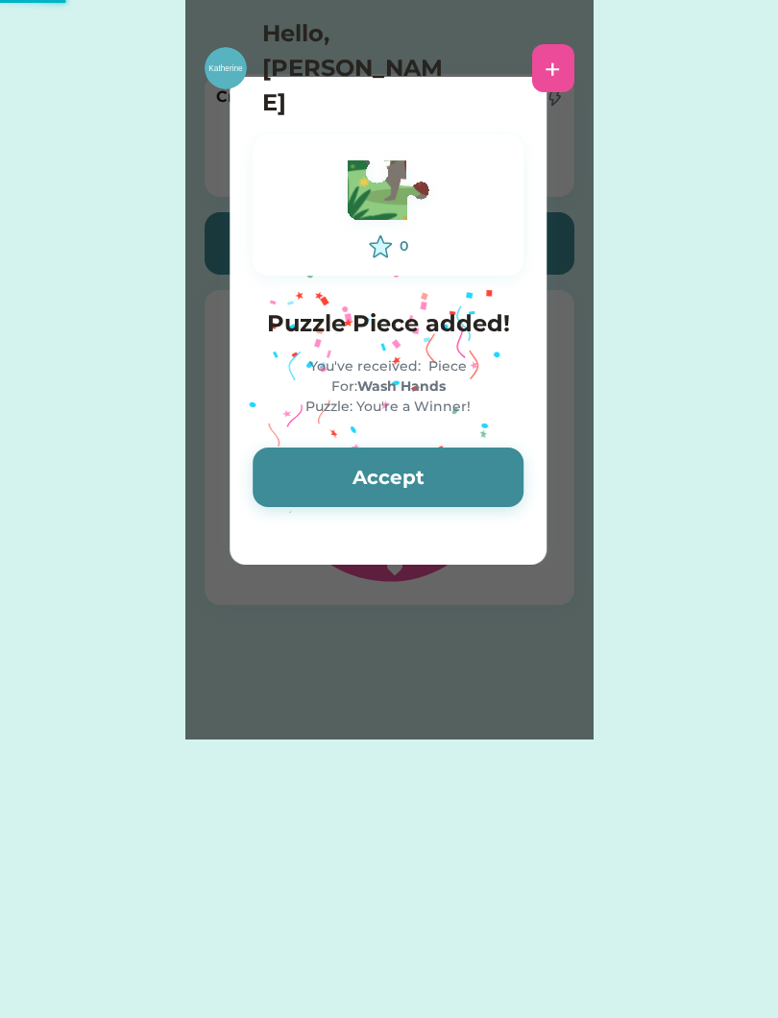
click at [474, 479] on button "Accept" at bounding box center [387, 477] width 271 height 60
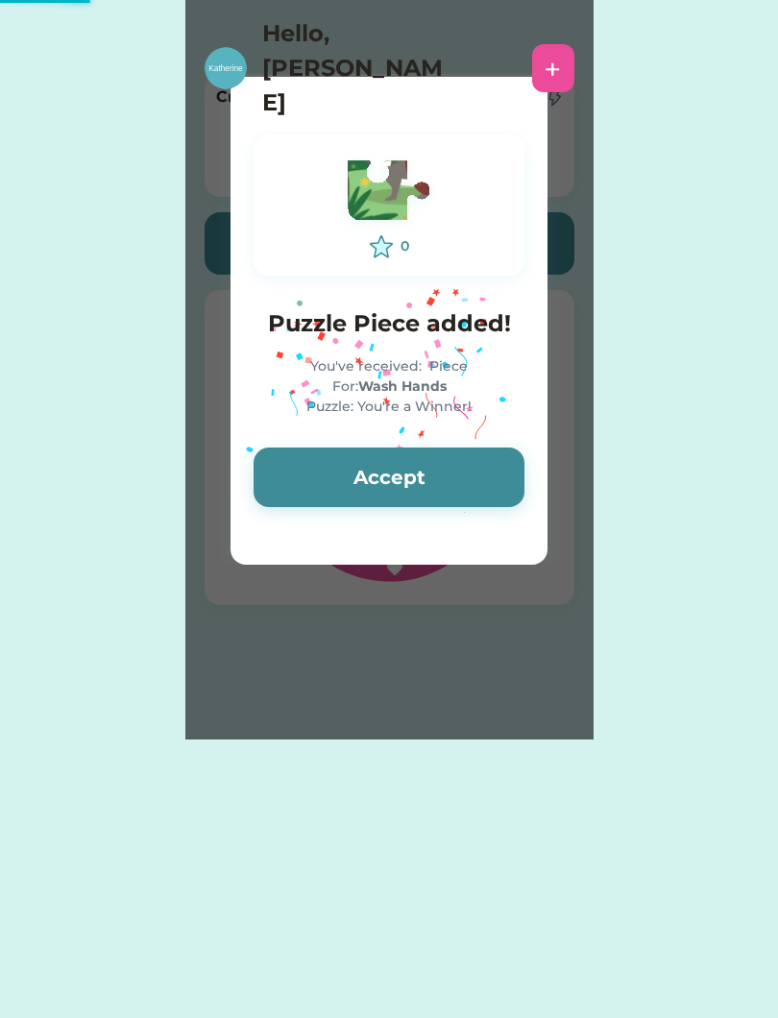
click at [472, 480] on button "Accept" at bounding box center [388, 477] width 271 height 60
click at [469, 469] on button "Accept" at bounding box center [388, 477] width 271 height 60
click at [471, 471] on button "Accept" at bounding box center [388, 477] width 271 height 60
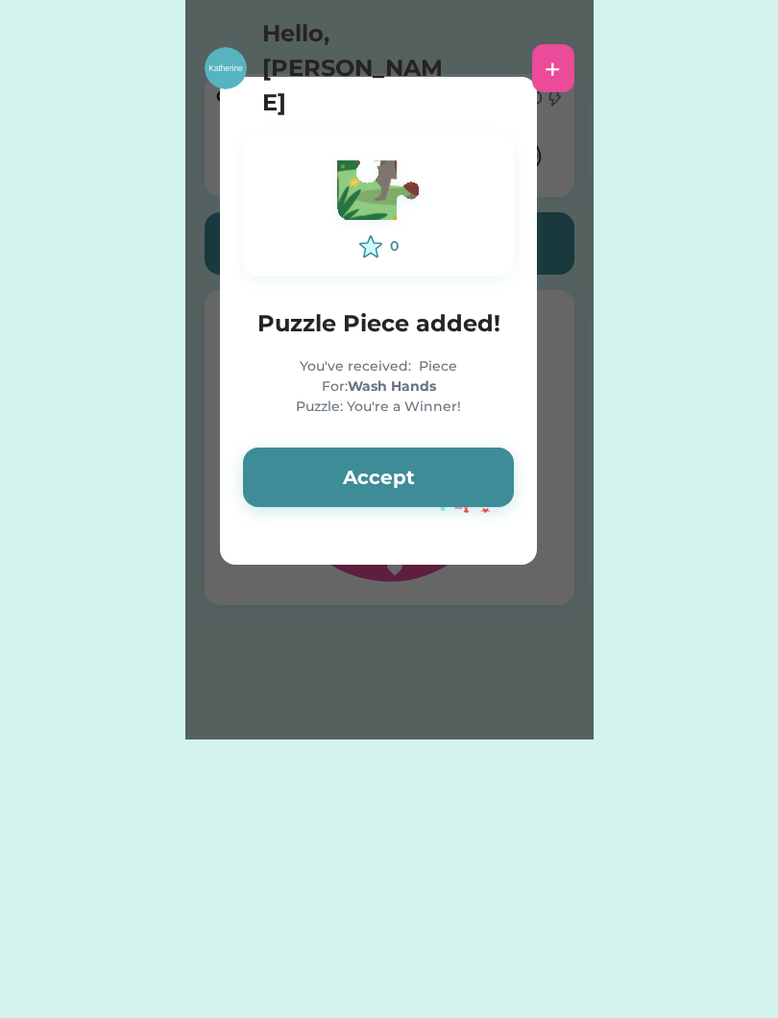
click at [469, 476] on button "Accept" at bounding box center [378, 477] width 271 height 60
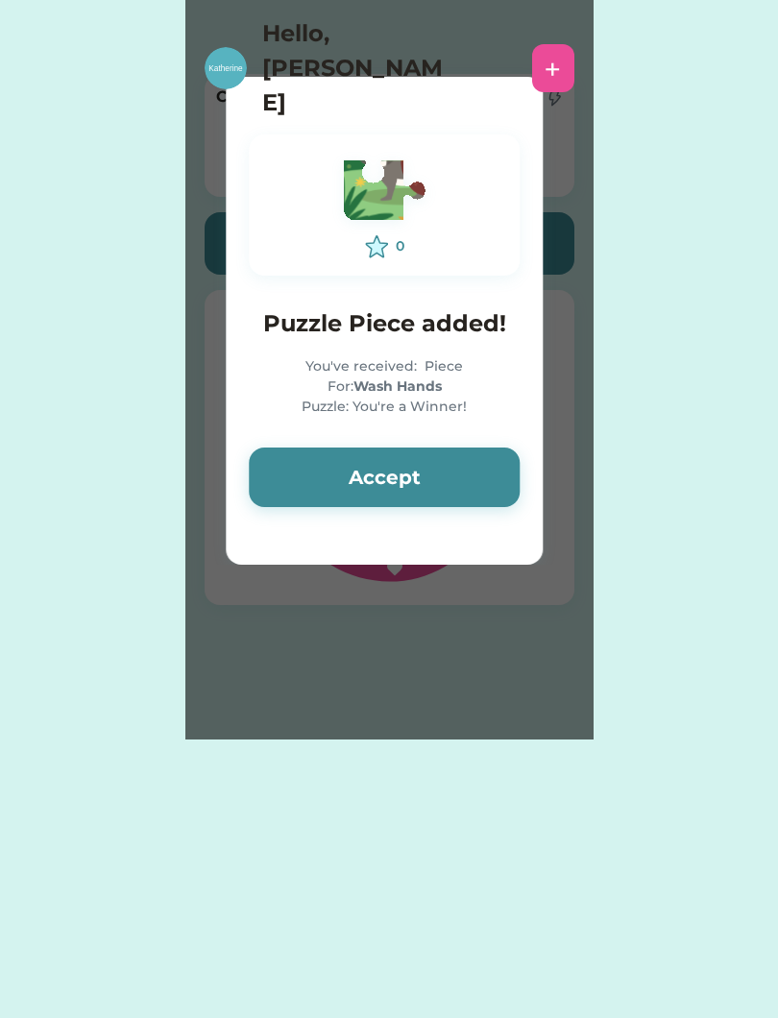
click at [468, 474] on button "Accept" at bounding box center [384, 477] width 271 height 60
click at [466, 476] on button "Accept" at bounding box center [384, 477] width 271 height 60
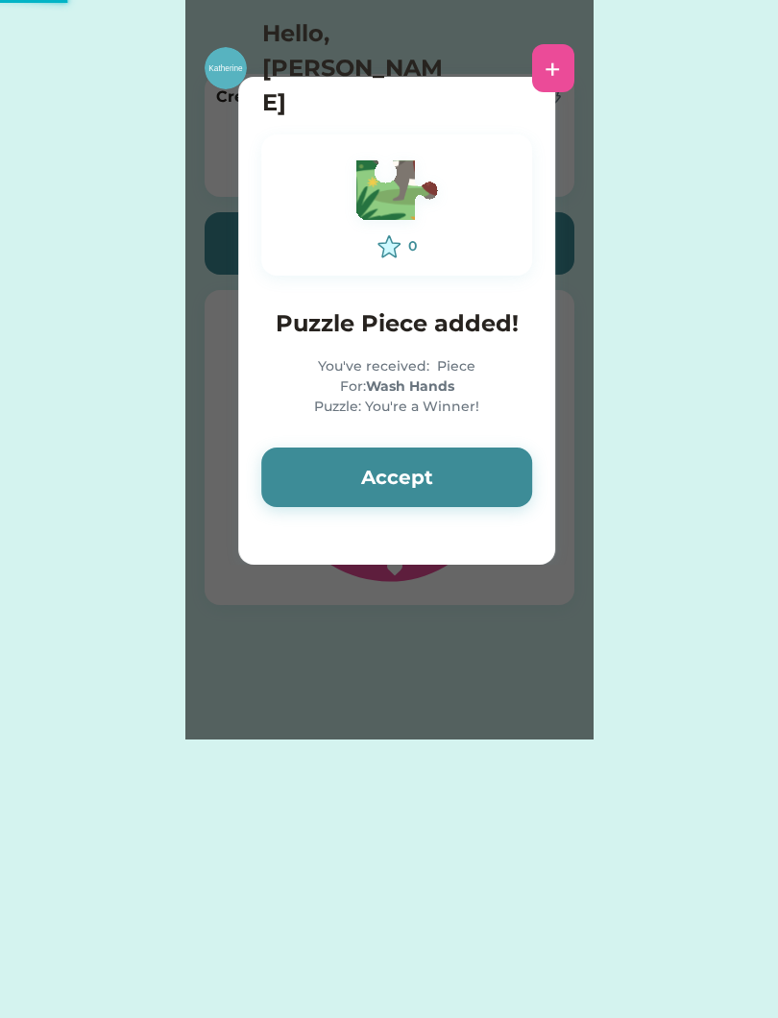
click at [464, 475] on button "Accept" at bounding box center [396, 477] width 271 height 60
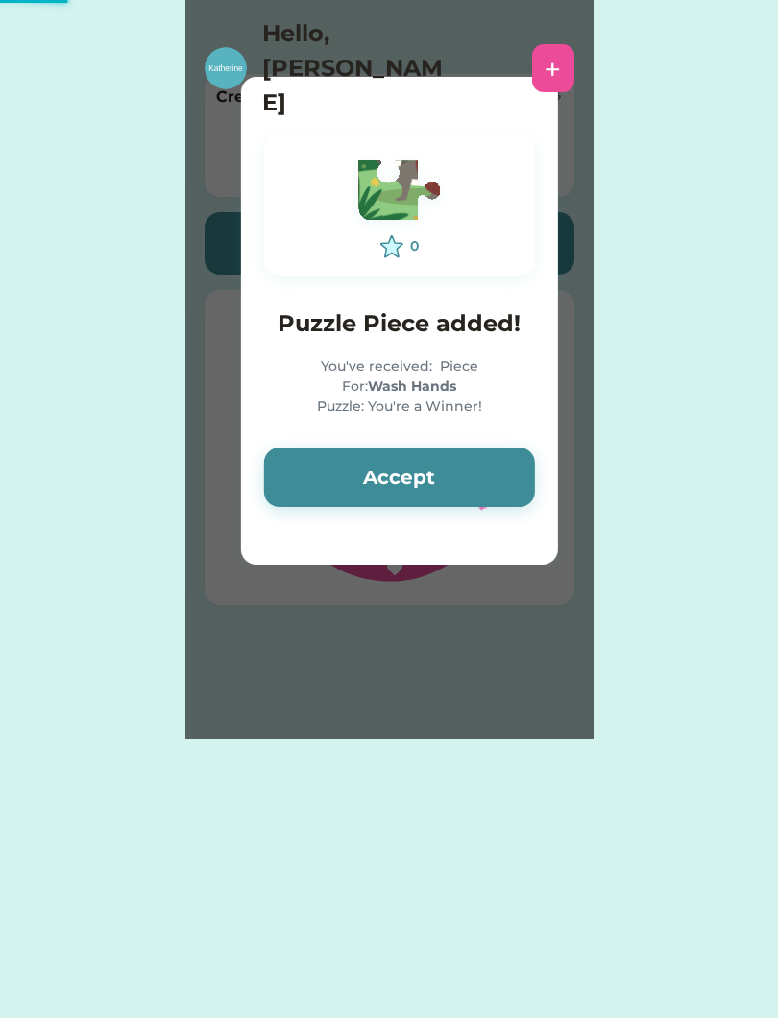
click at [468, 469] on button "Accept" at bounding box center [399, 477] width 271 height 60
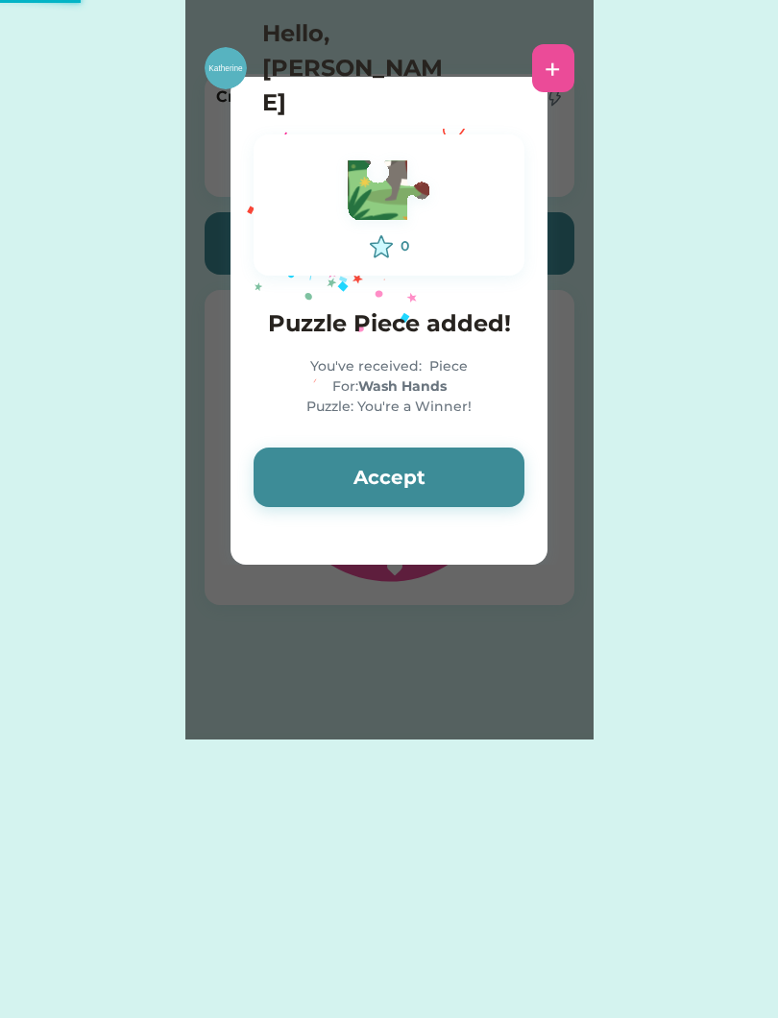
click at [683, 104] on div "Please wait 0 Puzzle Piece added! You've received: Piece For: Wash Hands Puzzle…" at bounding box center [389, 369] width 778 height 739
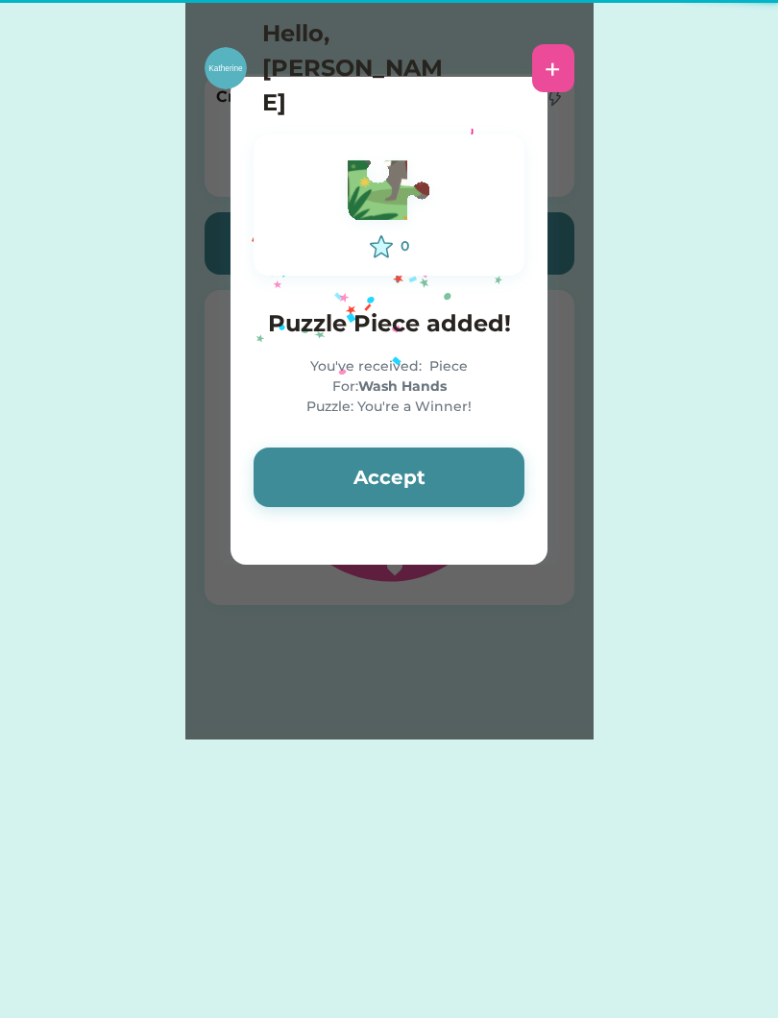
click at [646, 117] on div "Please wait 0 Puzzle Piece added! You've received: Piece For: Wash Hands Puzzle…" at bounding box center [389, 369] width 778 height 739
click at [648, 135] on div "Please wait 0 Puzzle Piece added! You've received: Piece For: Wash Hands Puzzle…" at bounding box center [389, 369] width 778 height 739
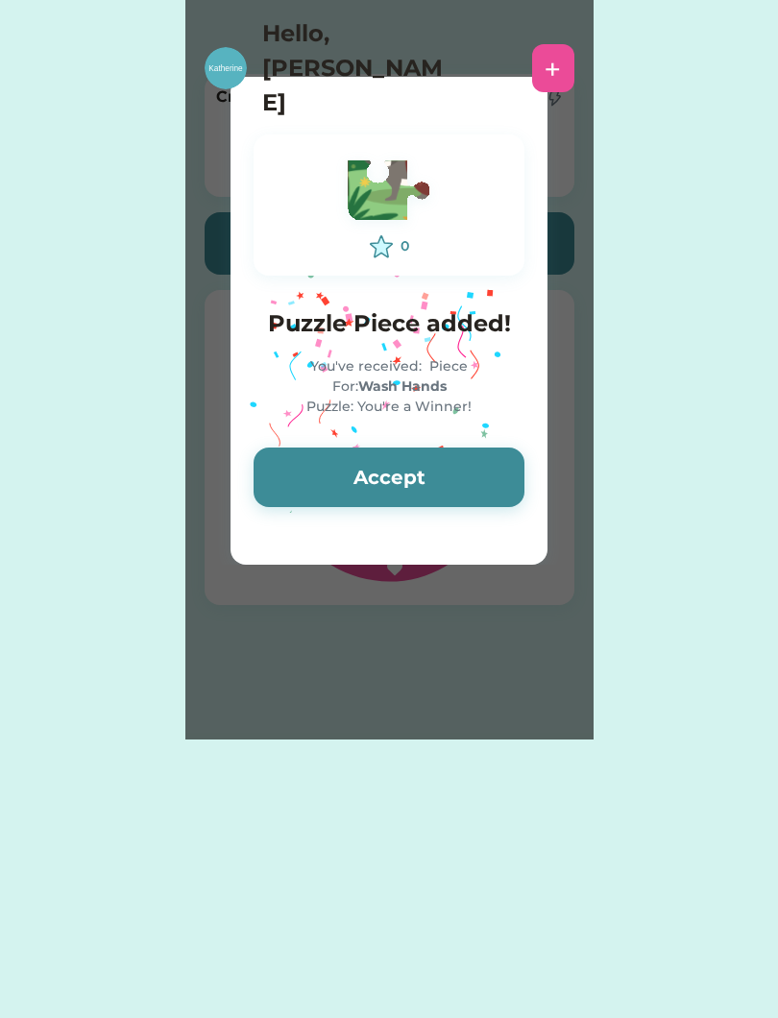
click at [369, 453] on button "Accept" at bounding box center [388, 477] width 271 height 60
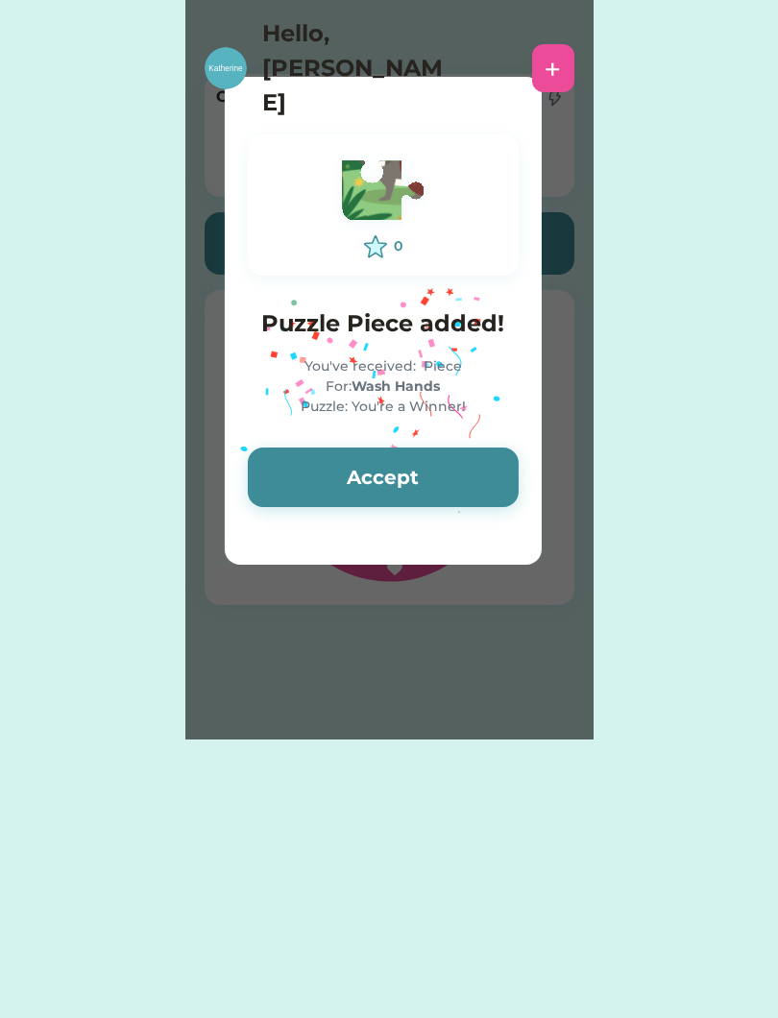
click at [406, 491] on button "Accept" at bounding box center [383, 477] width 271 height 60
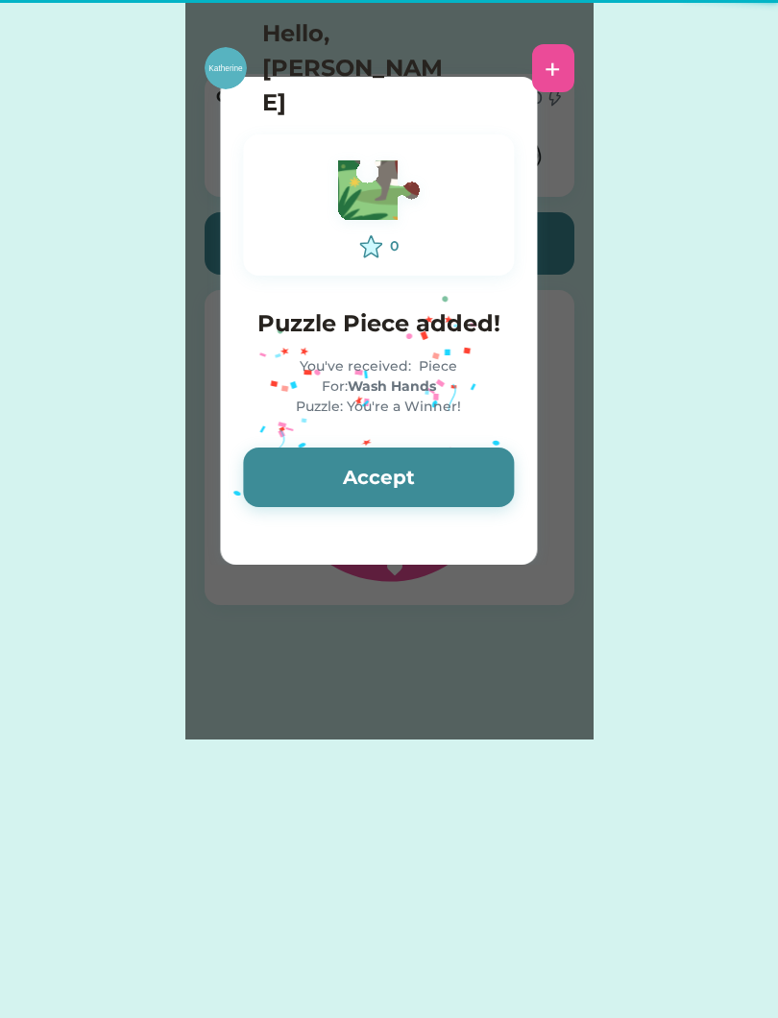
click at [434, 523] on div "0 Puzzle Piece added! You've received: Piece For: Wash Hands Puzzle: You're a W…" at bounding box center [378, 320] width 317 height 419
click at [462, 504] on button "Accept" at bounding box center [378, 477] width 271 height 60
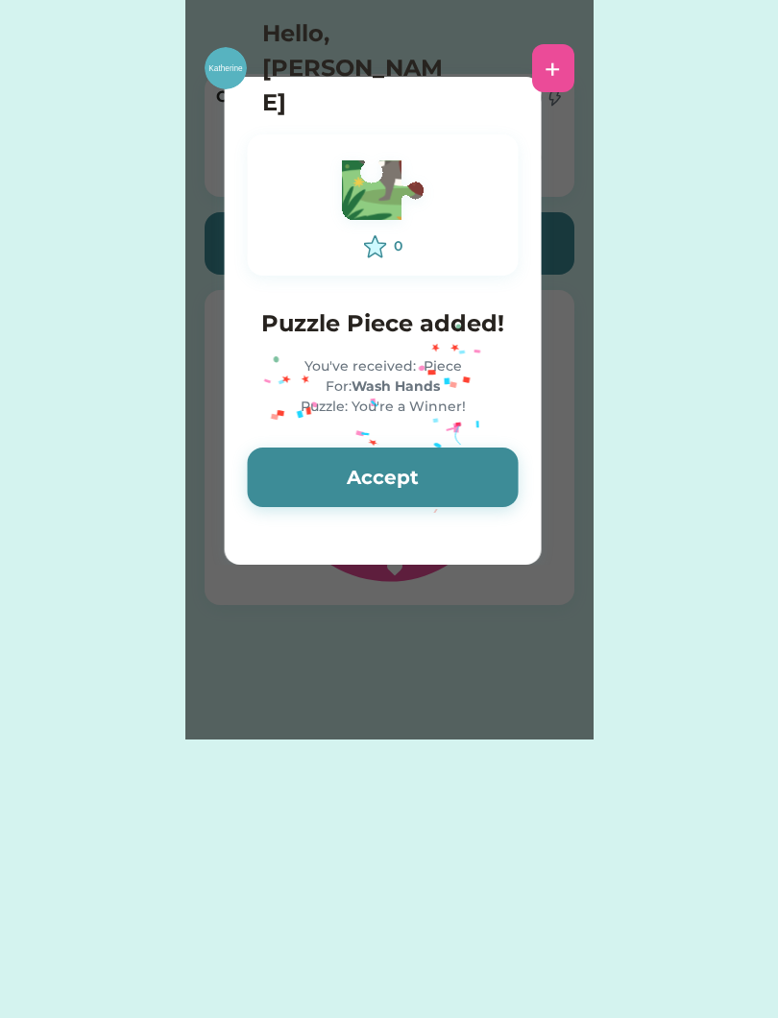
click at [479, 493] on button "Accept" at bounding box center [383, 477] width 271 height 60
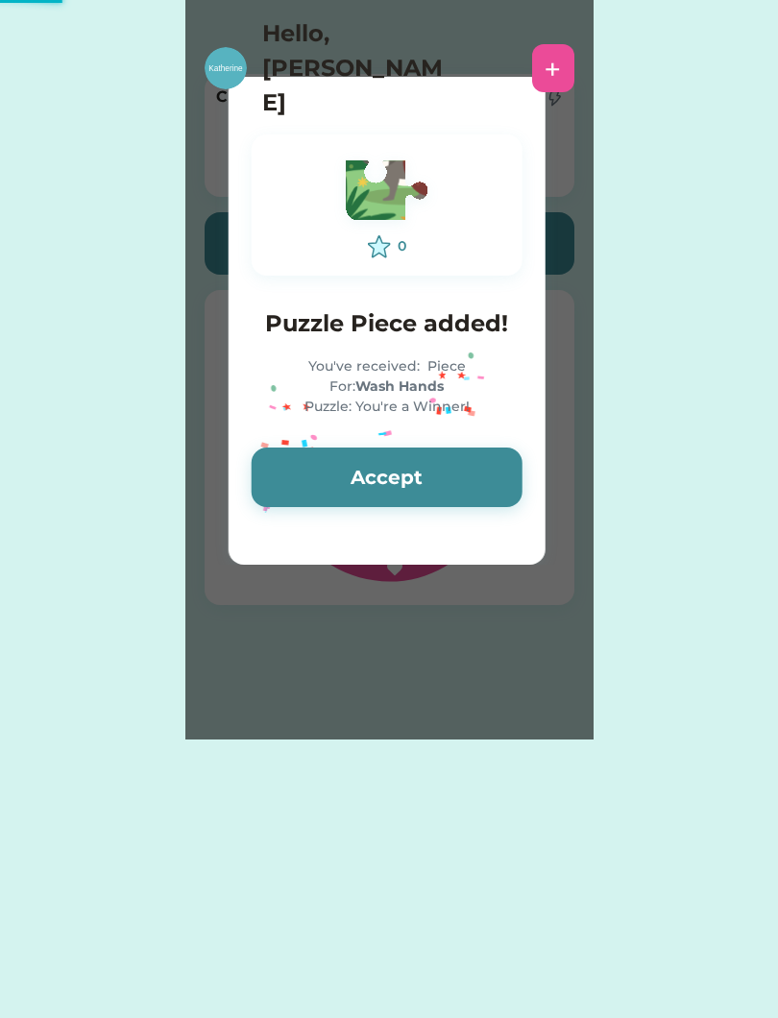
click at [505, 479] on button "Accept" at bounding box center [387, 477] width 271 height 60
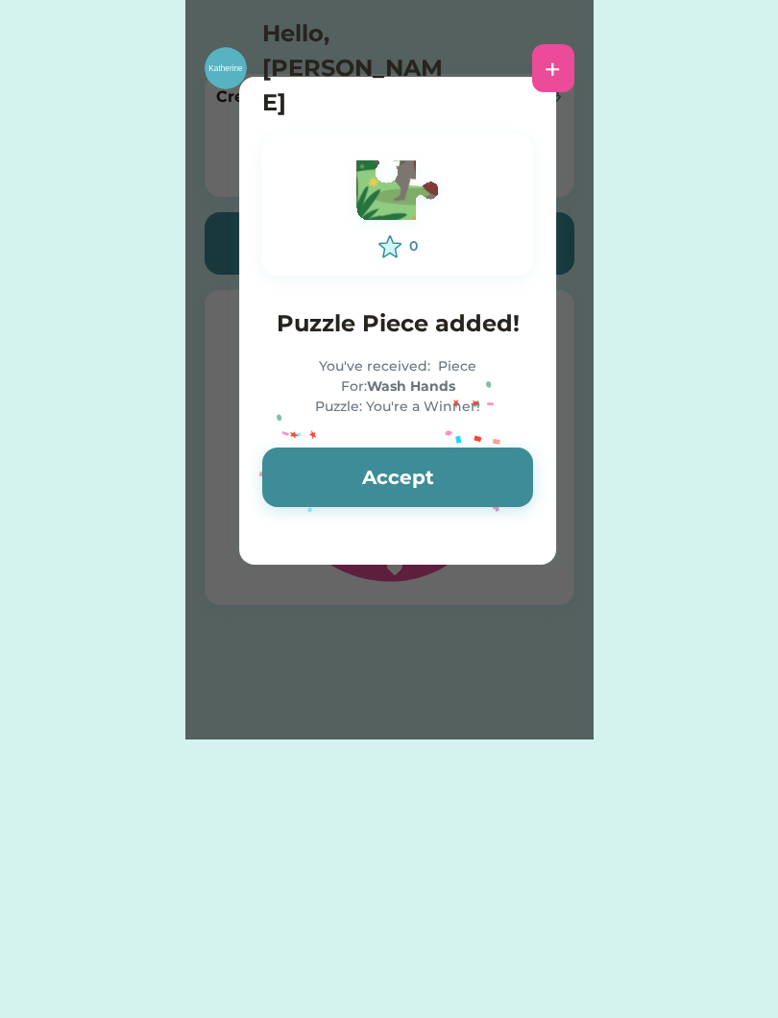
click at [482, 492] on button "Accept" at bounding box center [397, 477] width 271 height 60
click at [503, 470] on button "Accept" at bounding box center [397, 477] width 271 height 60
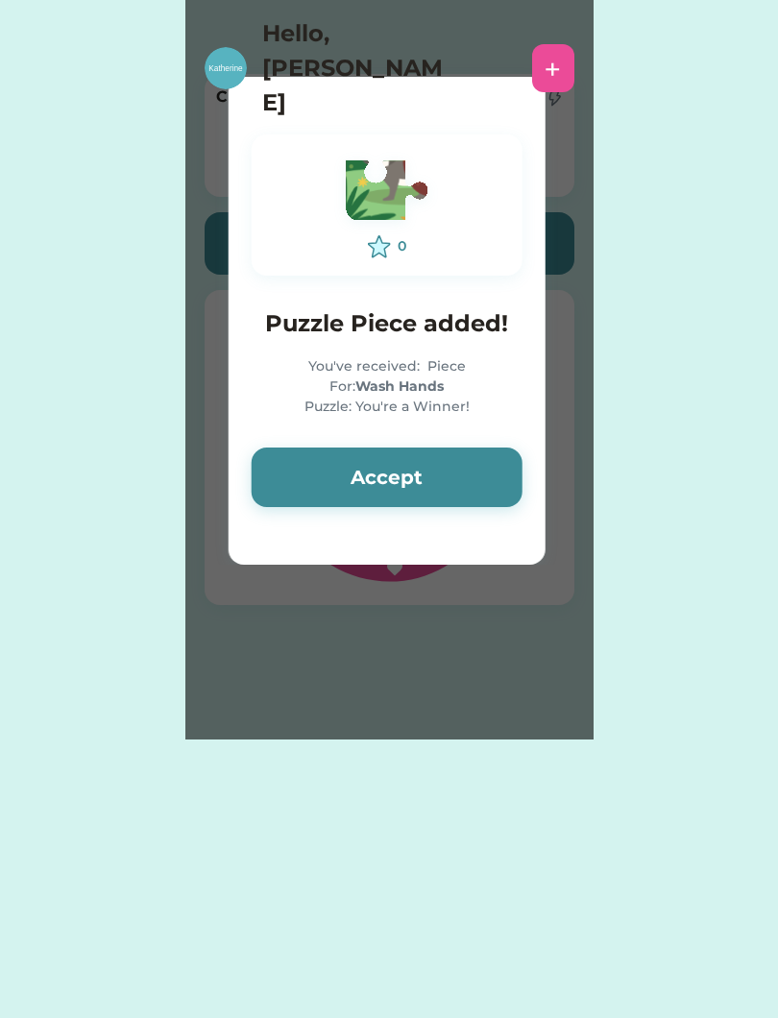
click at [549, 44] on div "+" at bounding box center [553, 68] width 42 height 48
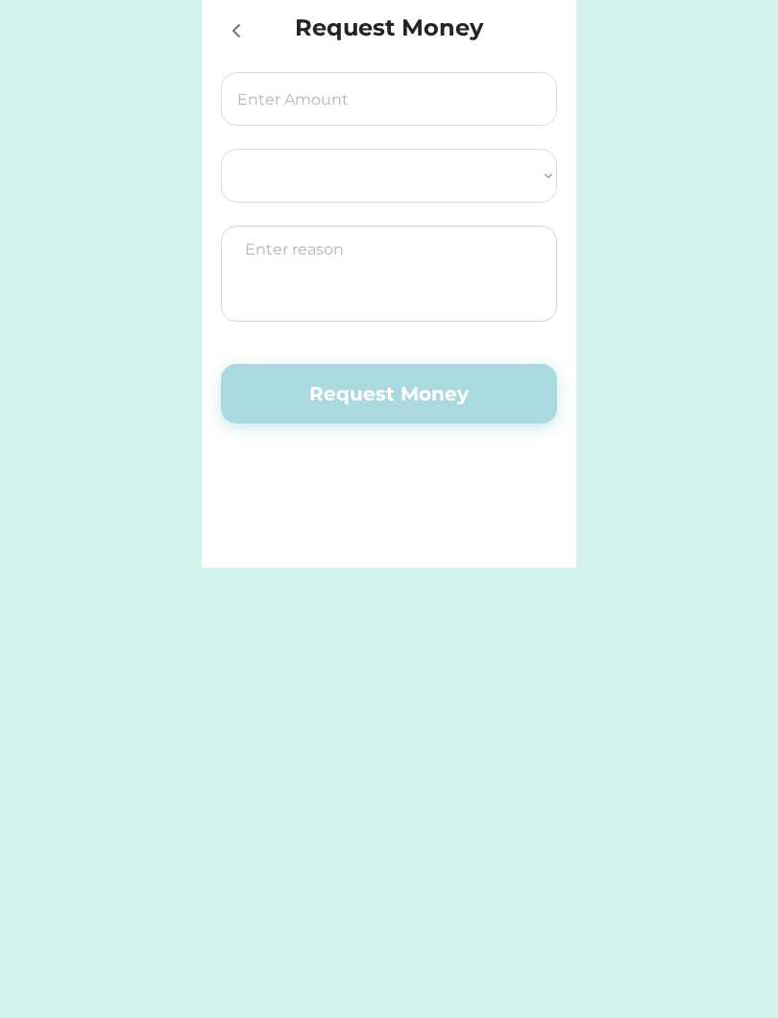
click at [232, 45] on div at bounding box center [240, 30] width 38 height 38
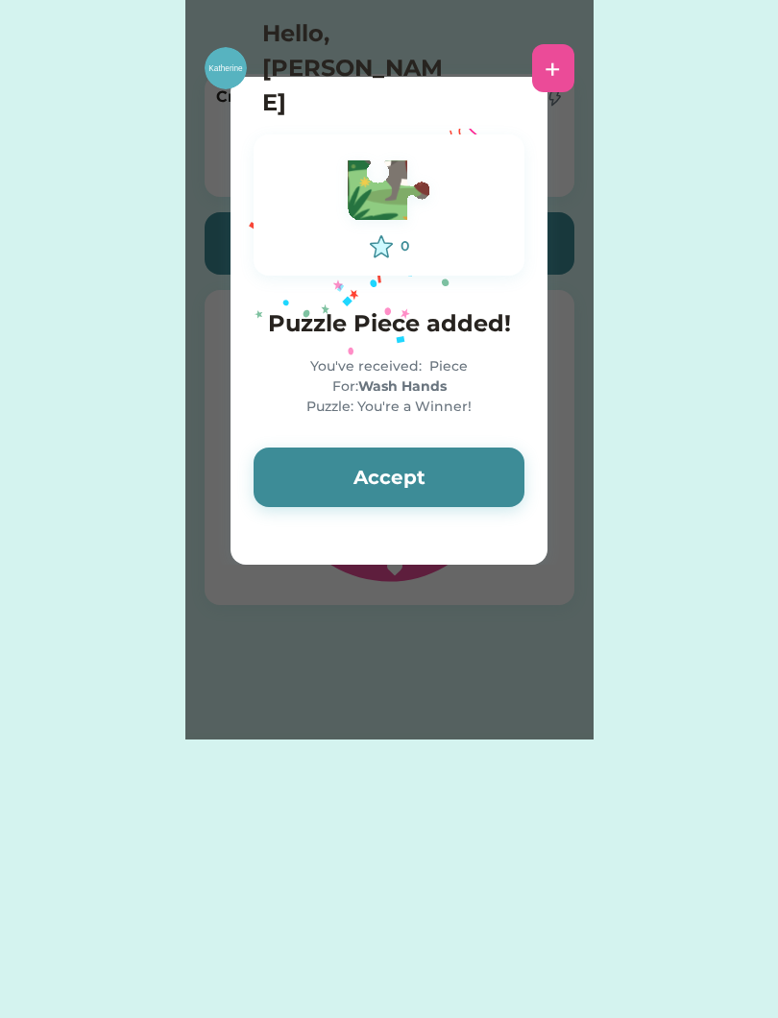
click at [240, 104] on icon "Lottie animation" at bounding box center [378, 321] width 288 height 480
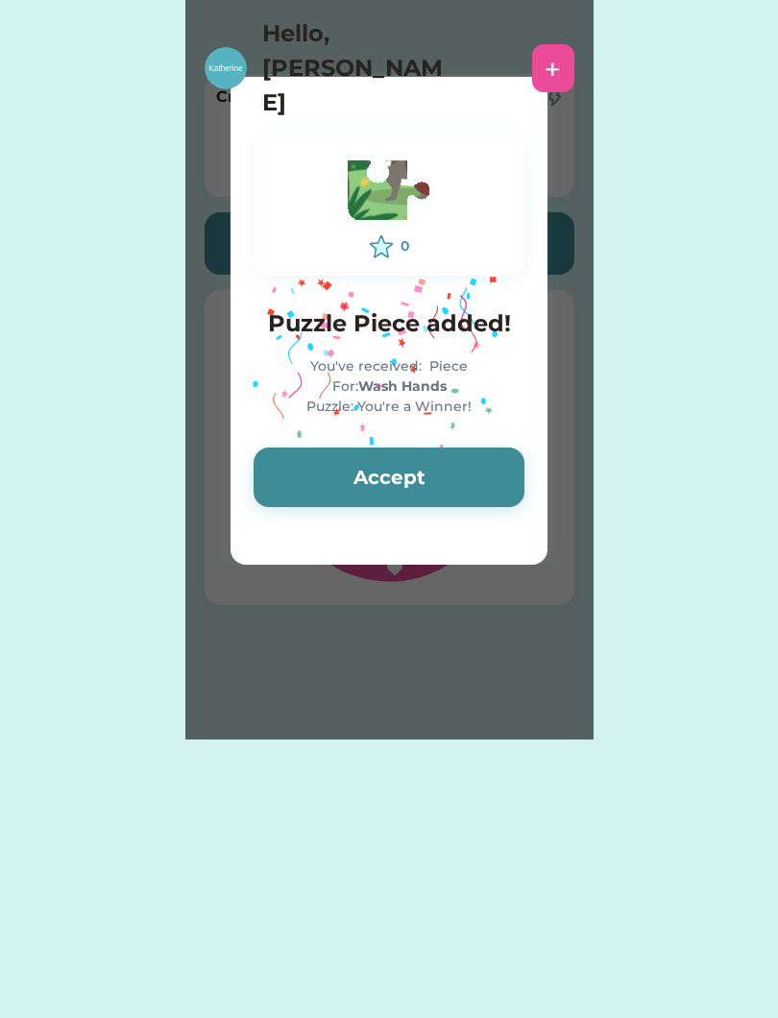
click at [226, 53] on img at bounding box center [225, 68] width 42 height 42
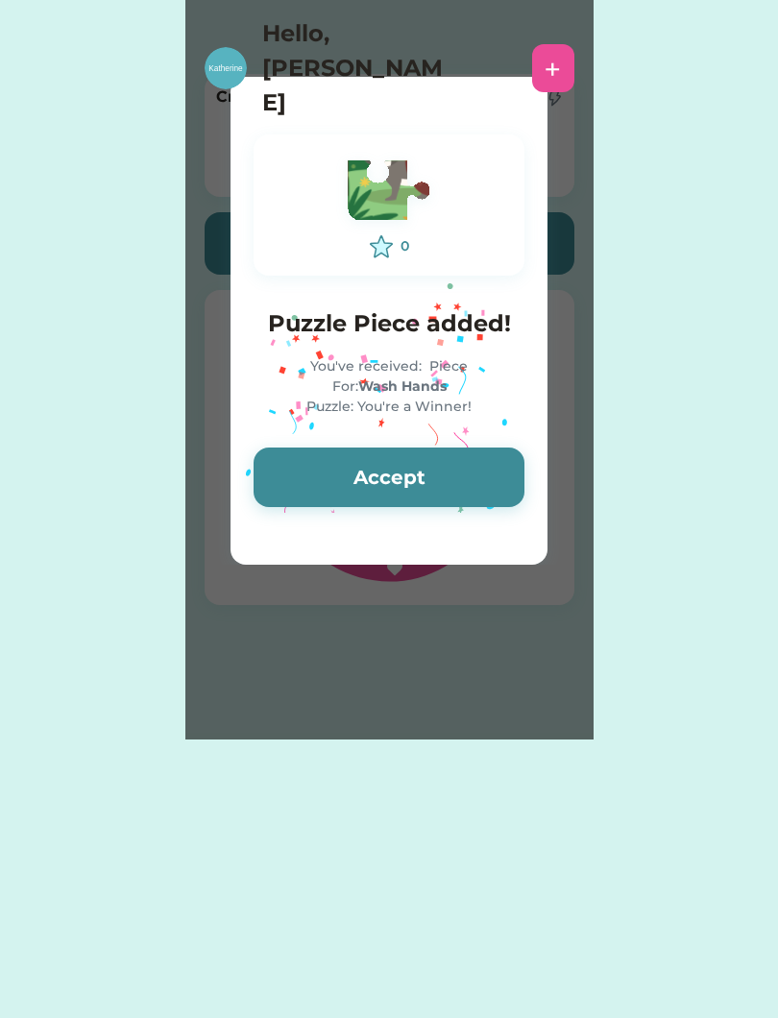
click at [479, 472] on button "Accept" at bounding box center [388, 477] width 271 height 60
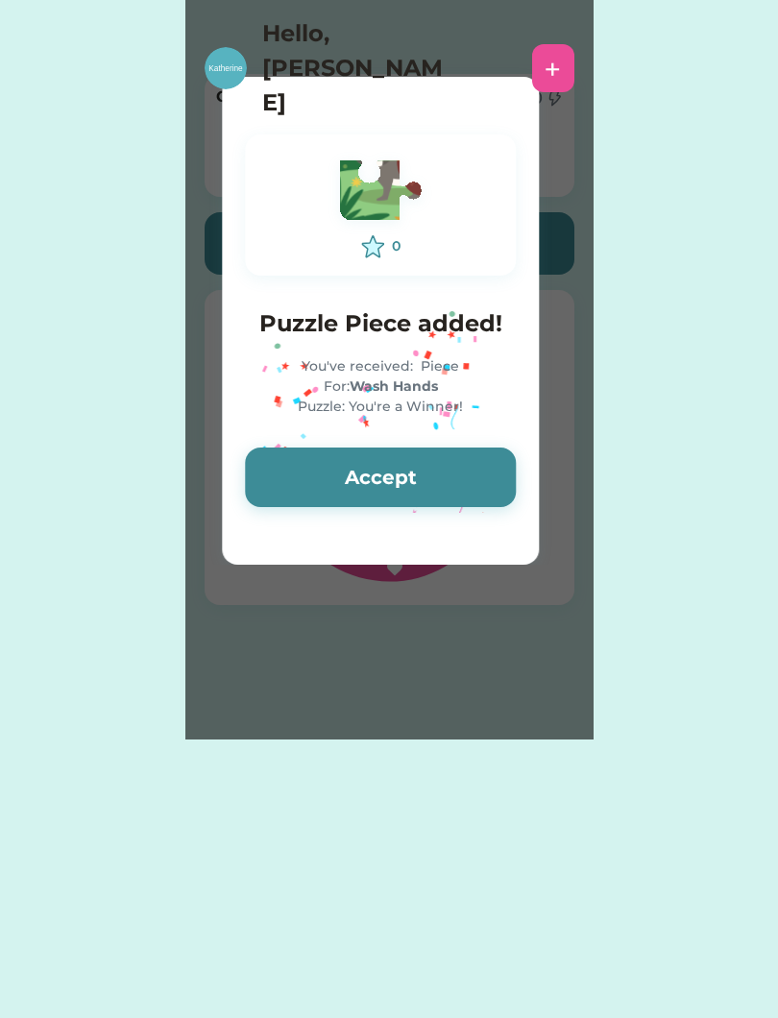
click at [478, 482] on button "Accept" at bounding box center [380, 477] width 271 height 60
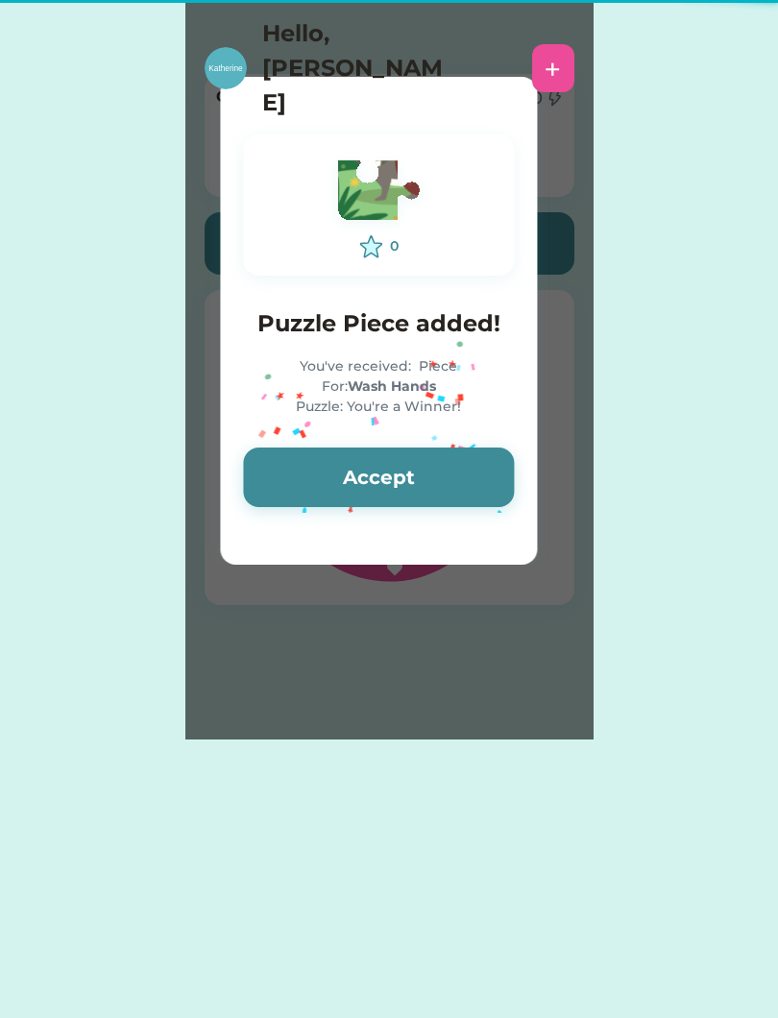
click at [489, 481] on button "Accept" at bounding box center [378, 477] width 271 height 60
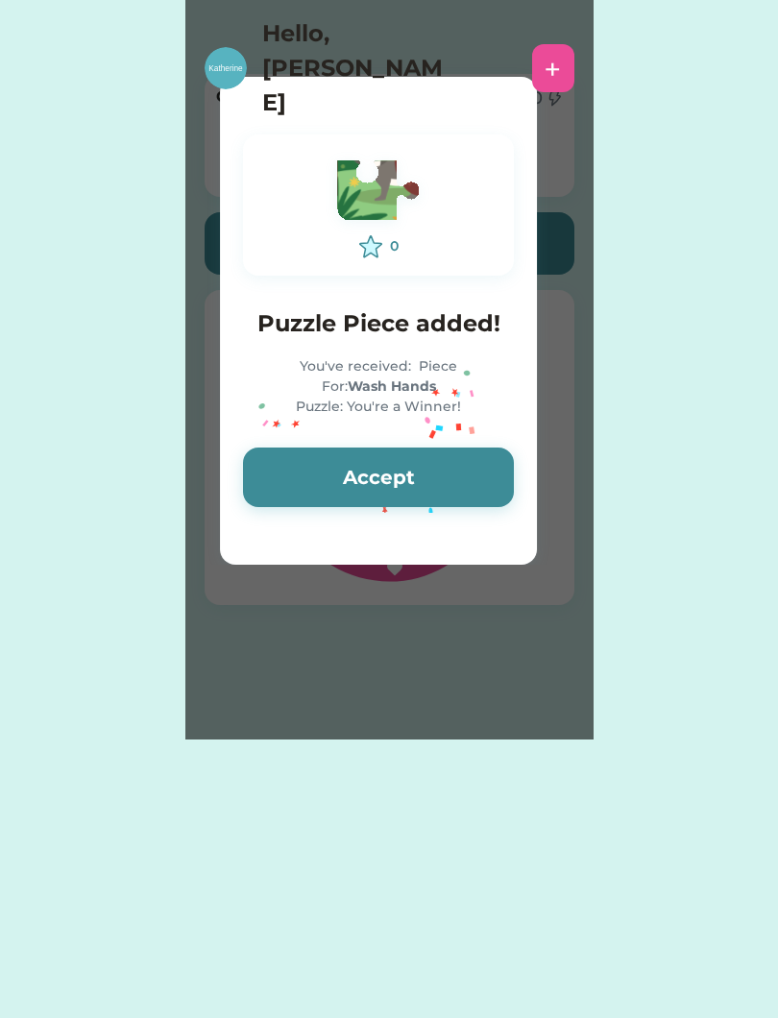
click at [475, 489] on button "Accept" at bounding box center [378, 477] width 271 height 60
click at [479, 481] on button "Accept" at bounding box center [378, 477] width 271 height 60
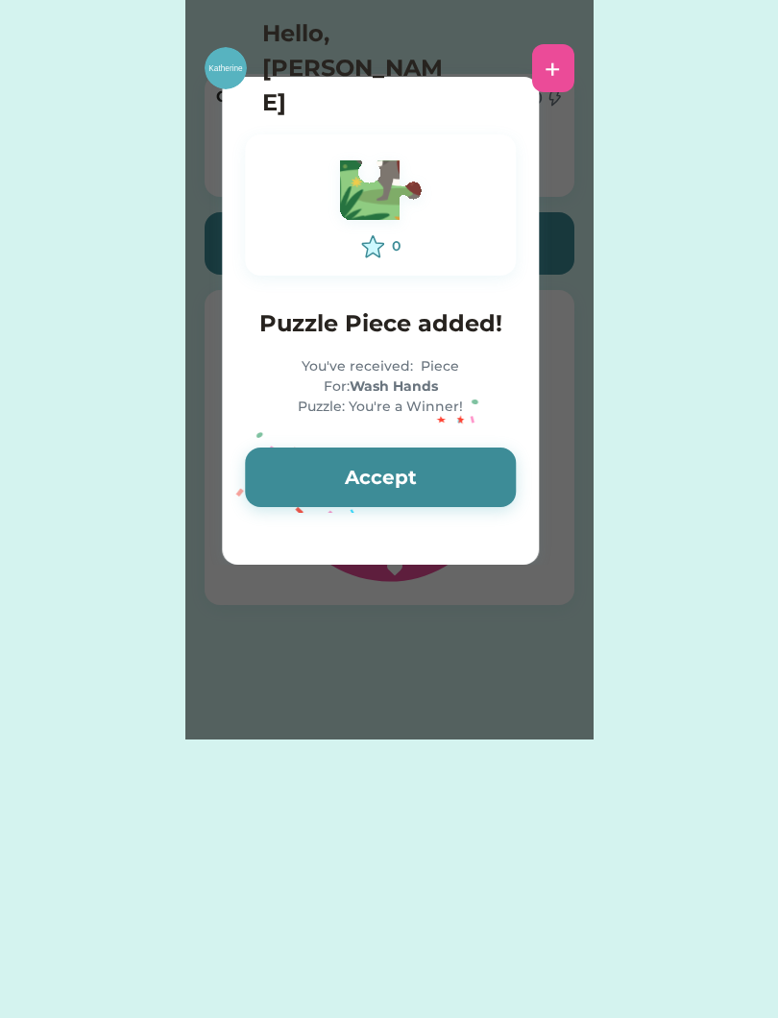
click at [480, 479] on button "Accept" at bounding box center [380, 477] width 271 height 60
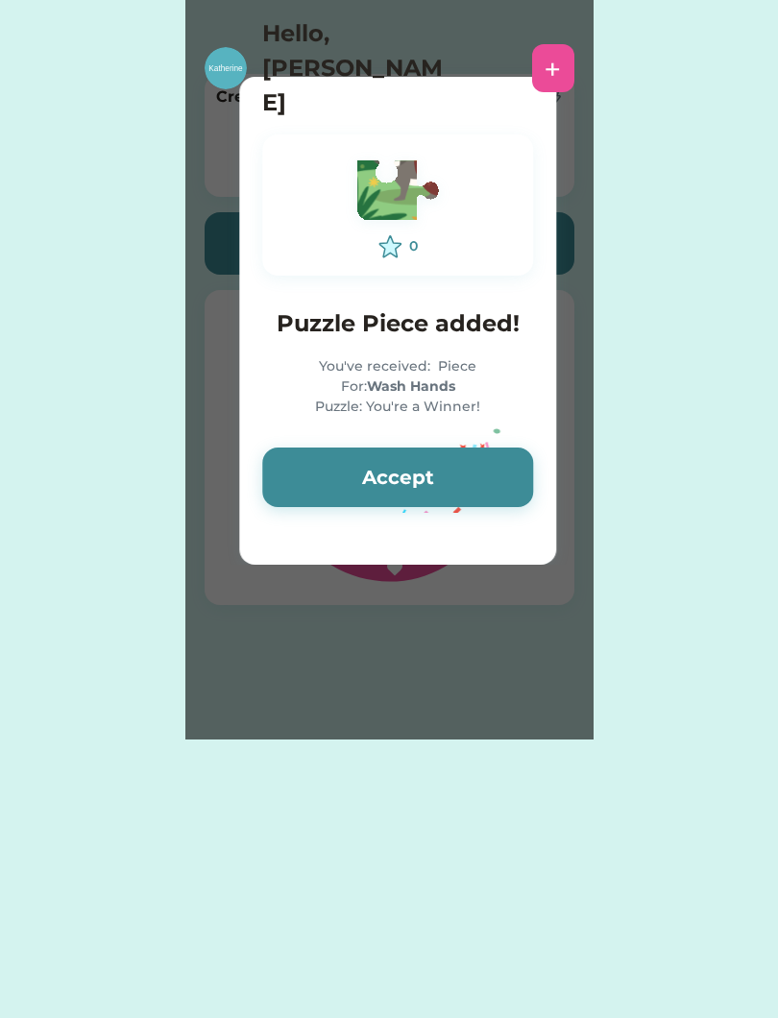
click at [482, 482] on button "Accept" at bounding box center [397, 477] width 271 height 60
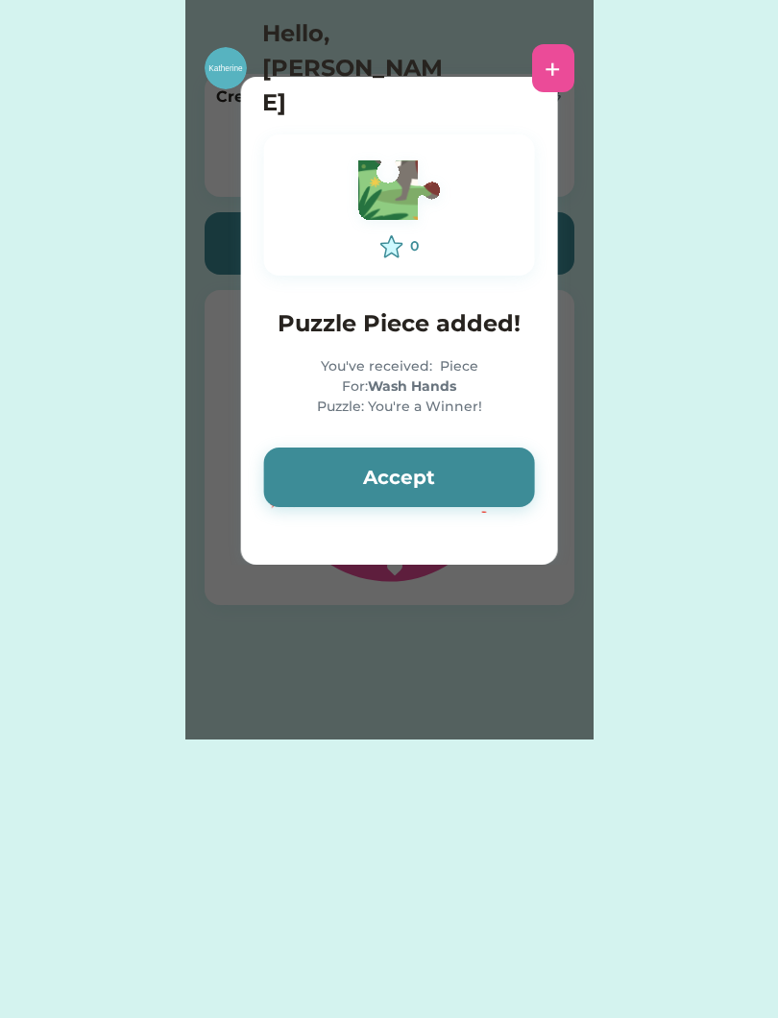
click at [480, 483] on button "Accept" at bounding box center [399, 477] width 271 height 60
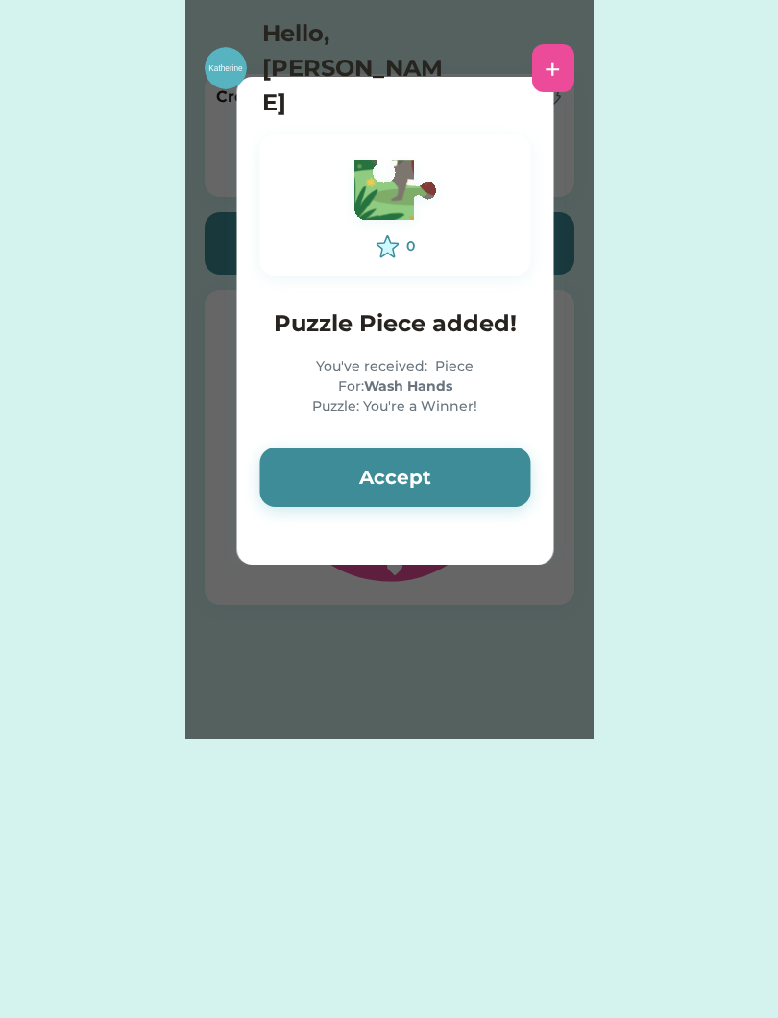
click at [482, 480] on button "Accept" at bounding box center [394, 477] width 271 height 60
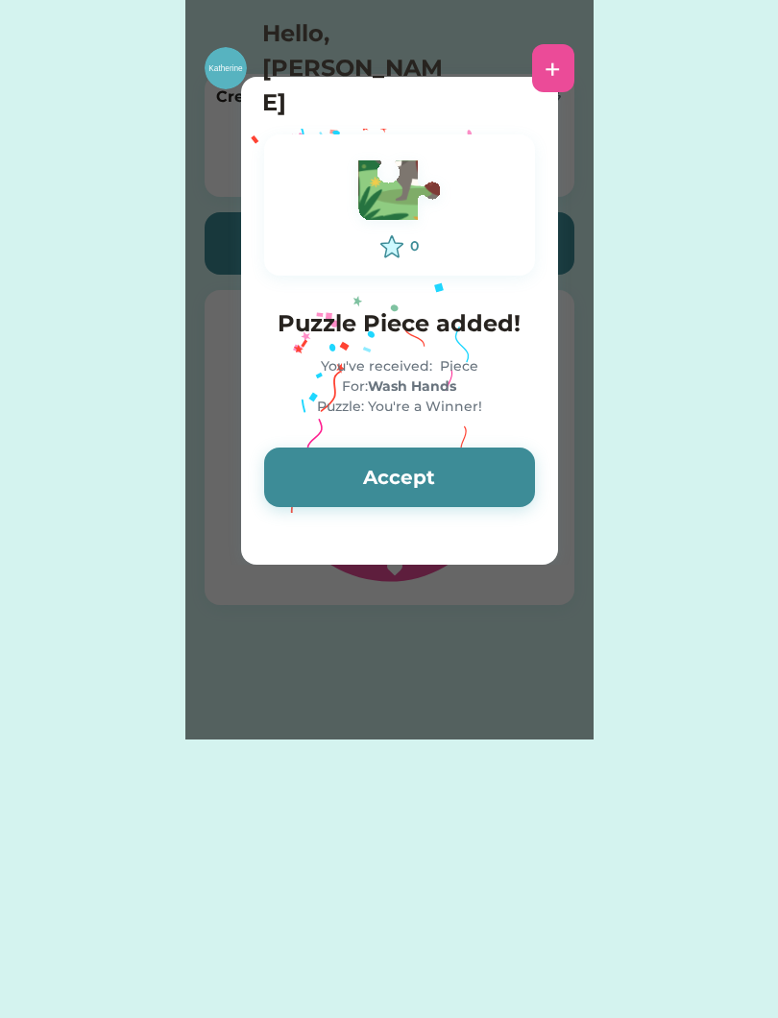
click at [498, 469] on button "Accept" at bounding box center [399, 477] width 271 height 60
click at [498, 468] on button "Accept" at bounding box center [399, 477] width 271 height 60
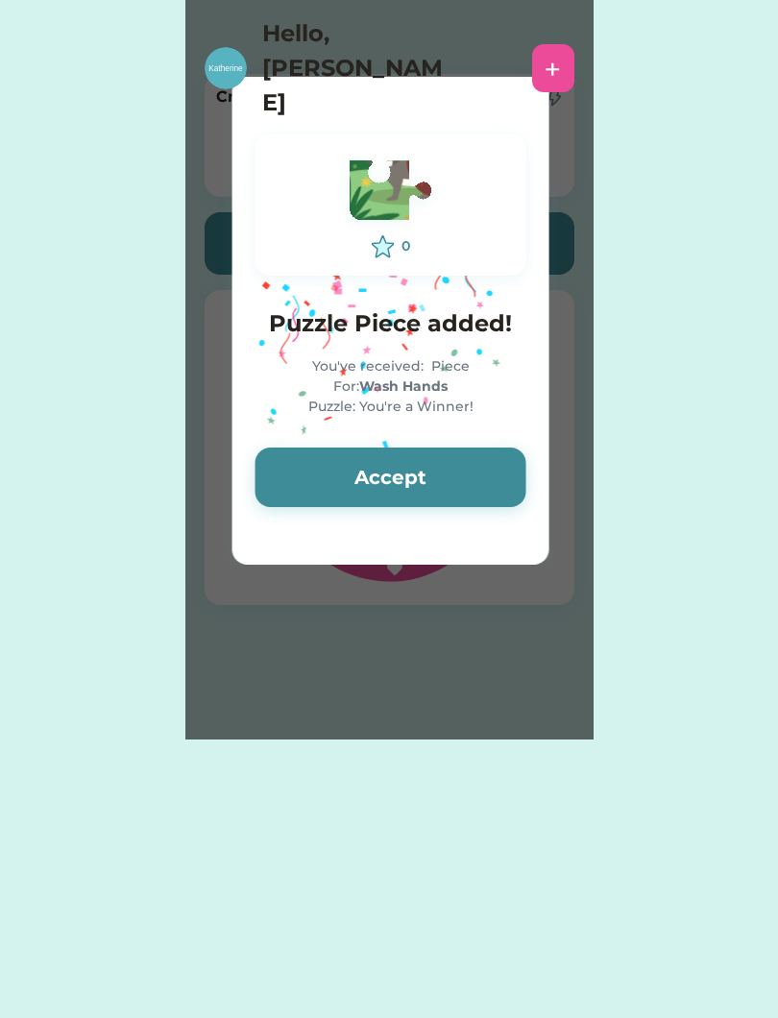
click at [499, 530] on icon "Lottie animation" at bounding box center [380, 321] width 288 height 480
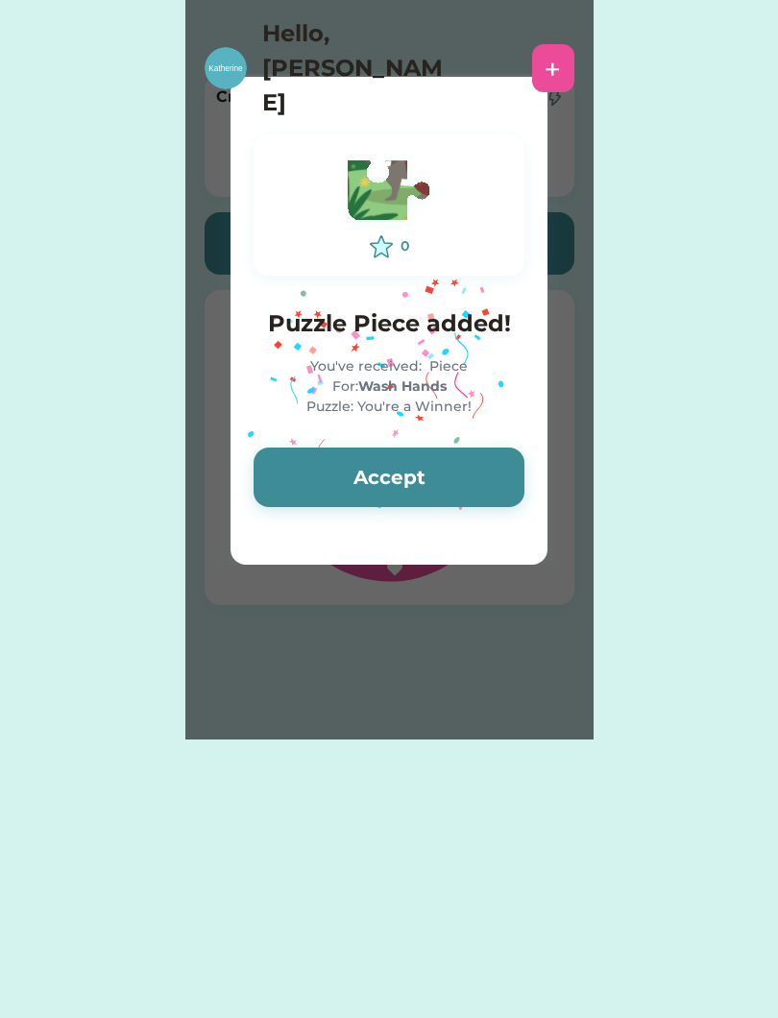
click at [538, 553] on div at bounding box center [388, 321] width 317 height 488
click at [432, 504] on button "Accept" at bounding box center [388, 477] width 271 height 60
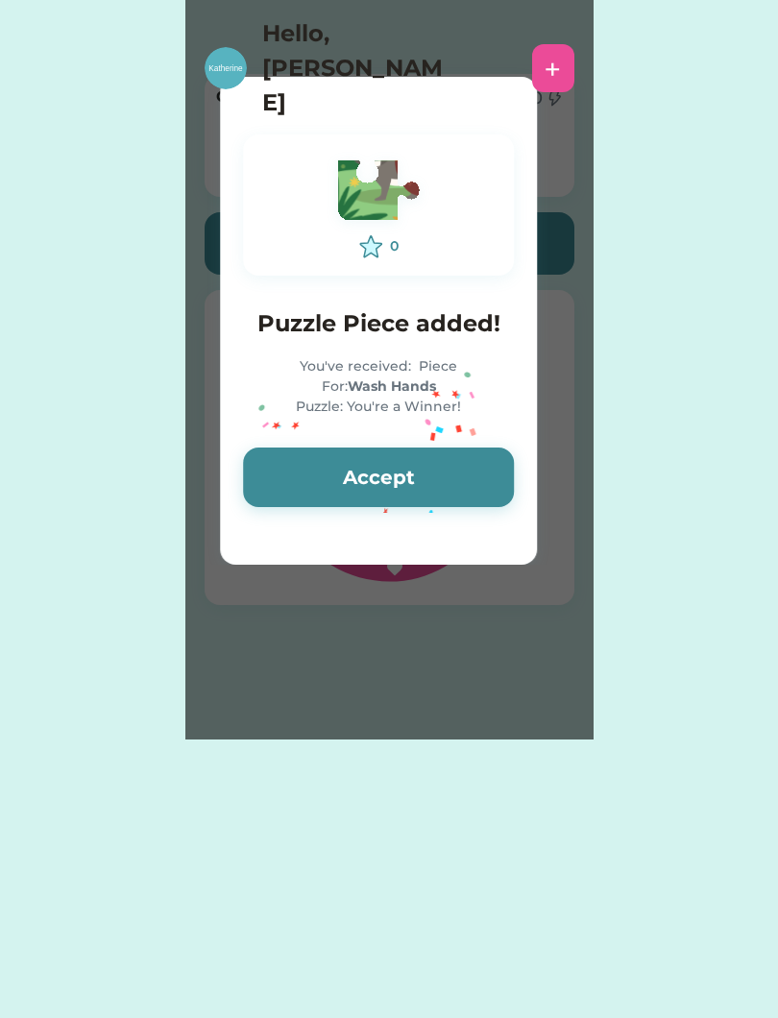
click at [232, 495] on div "0 Puzzle Piece added! You've received: Piece For: Wash Hands Puzzle: You're a W…" at bounding box center [389, 282] width 408 height 565
click at [438, 529] on div "0 Puzzle Piece added! You've received: Piece For: Wash Hands Puzzle: You're a W…" at bounding box center [378, 320] width 317 height 419
click at [271, 472] on button "Accept" at bounding box center [378, 477] width 271 height 60
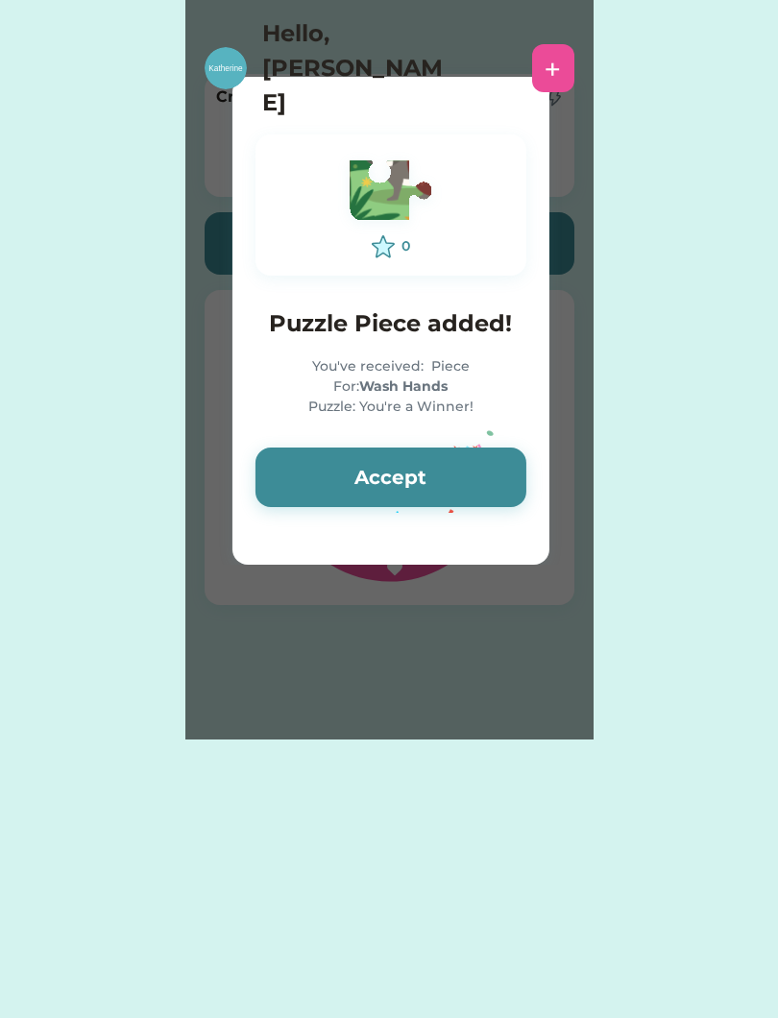
click at [471, 489] on button "Accept" at bounding box center [390, 477] width 271 height 60
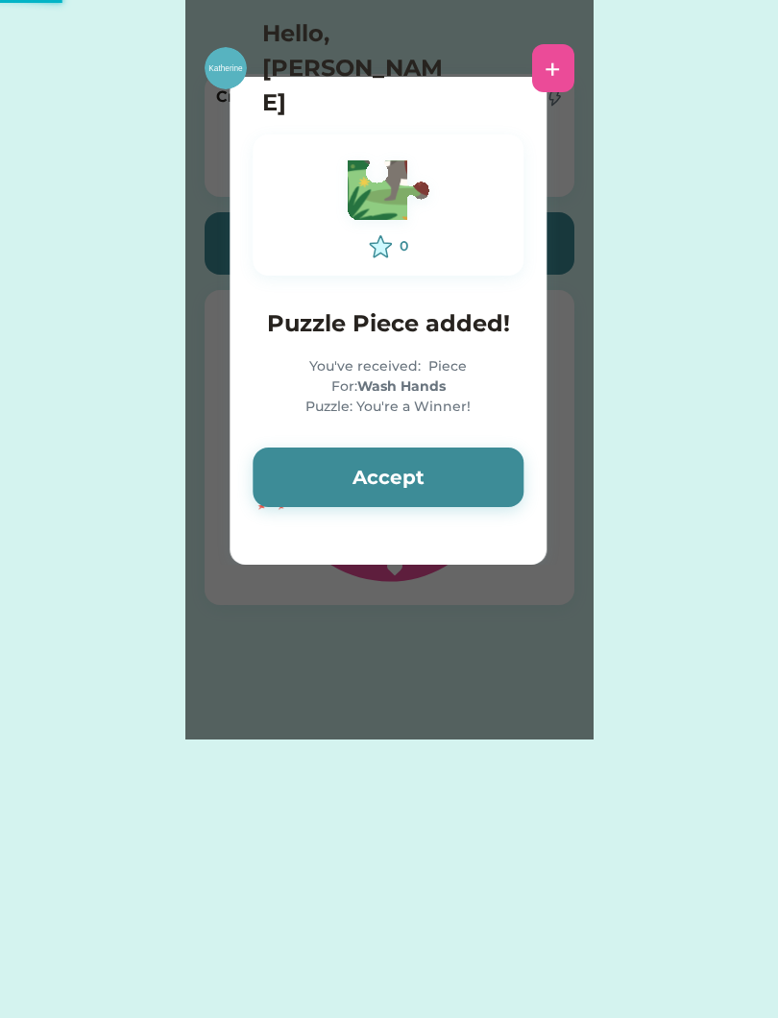
click at [325, 464] on button "Accept" at bounding box center [387, 477] width 271 height 60
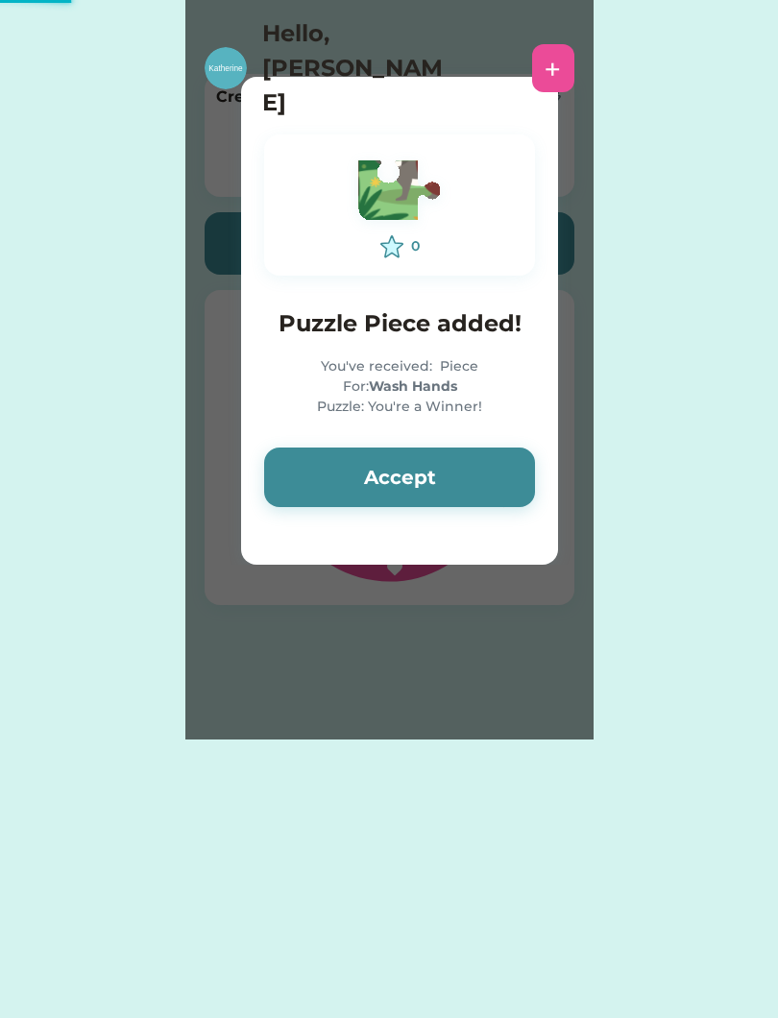
click at [475, 491] on button "Accept" at bounding box center [399, 477] width 271 height 60
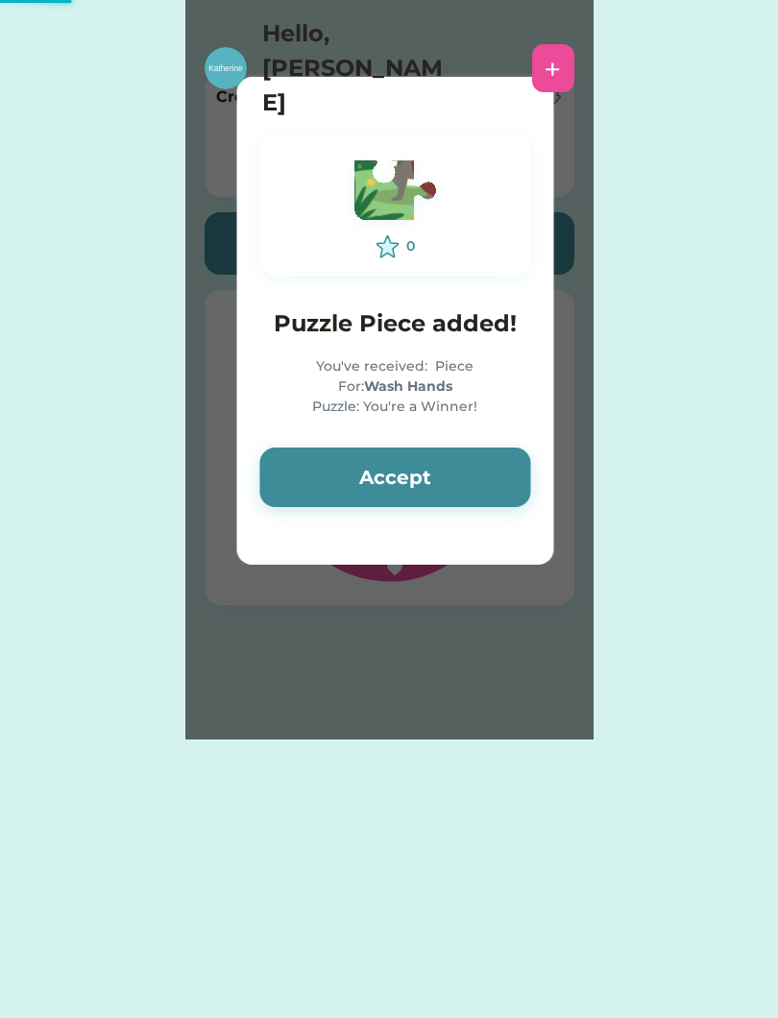
click at [324, 442] on div "0 Puzzle Piece added! You've received: Piece For: Wash Hands Puzzle: You're a W…" at bounding box center [394, 320] width 317 height 419
click at [351, 489] on button "Accept" at bounding box center [394, 477] width 271 height 60
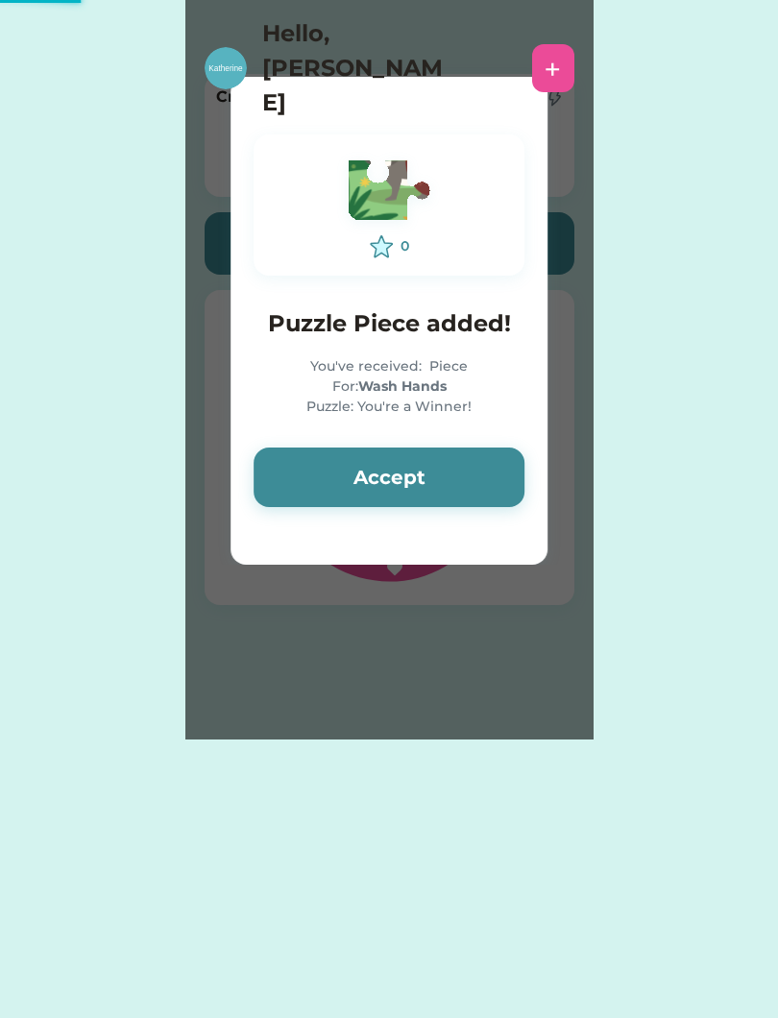
click at [483, 478] on button "Accept" at bounding box center [388, 477] width 271 height 60
click at [321, 494] on button "Accept" at bounding box center [388, 477] width 271 height 60
click at [408, 481] on button "Accept" at bounding box center [388, 477] width 271 height 60
click at [408, 474] on button "Accept" at bounding box center [388, 477] width 271 height 60
click at [386, 481] on button "Accept" at bounding box center [388, 477] width 271 height 60
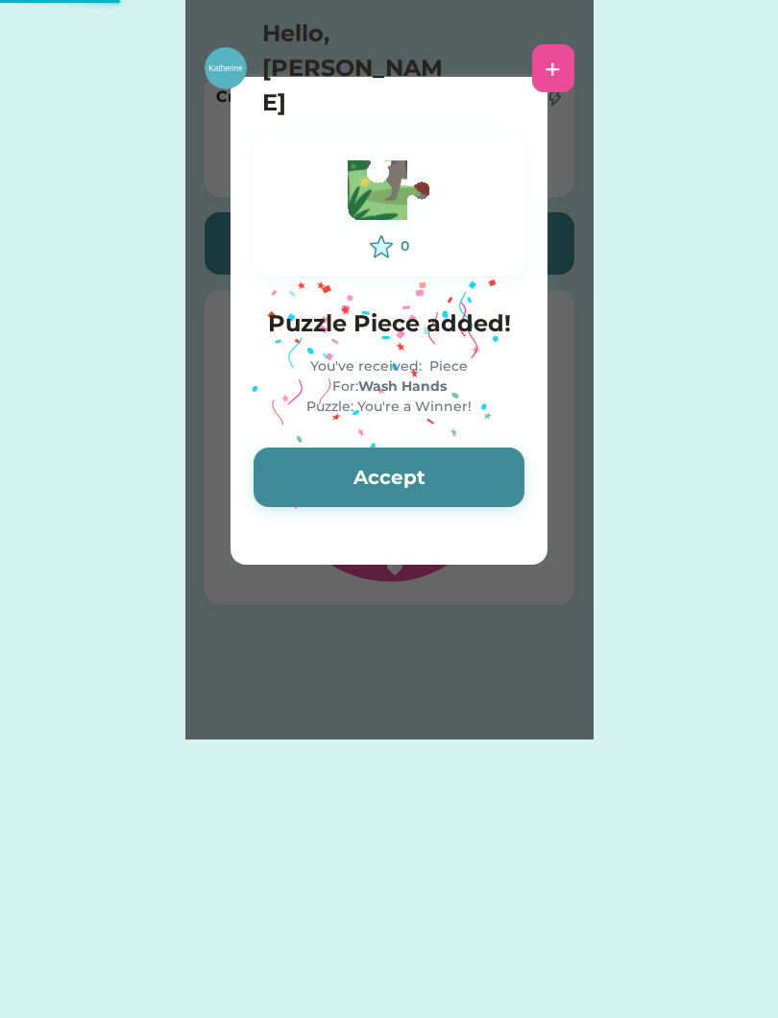
click at [374, 495] on button "Accept" at bounding box center [388, 477] width 271 height 60
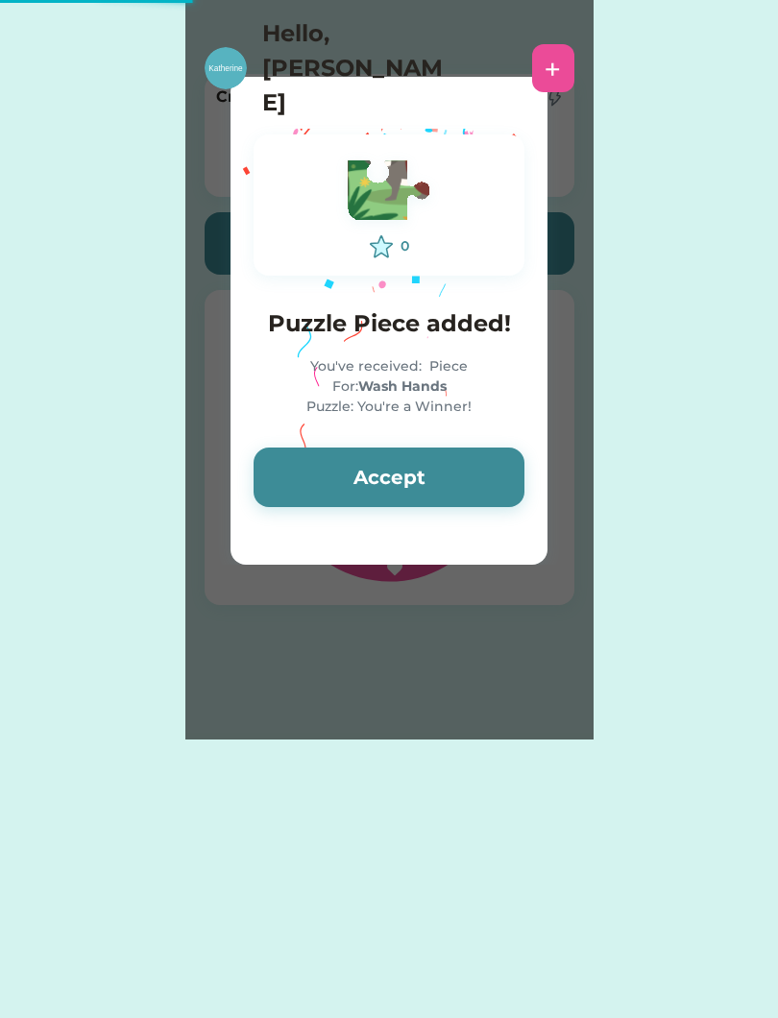
click at [764, 381] on div "Request Money Request Money Please wait 0 Puzzle Piece added! You've received: …" at bounding box center [389, 369] width 778 height 739
click at [570, 752] on div "Request Money Request Money Please wait 0 Puzzle Piece added! You've received: …" at bounding box center [389, 509] width 778 height 1018
click at [682, 18] on div "Hello, [PERSON_NAME] + Viewing [PERSON_NAME] 's Profile" at bounding box center [389, 64] width 778 height 128
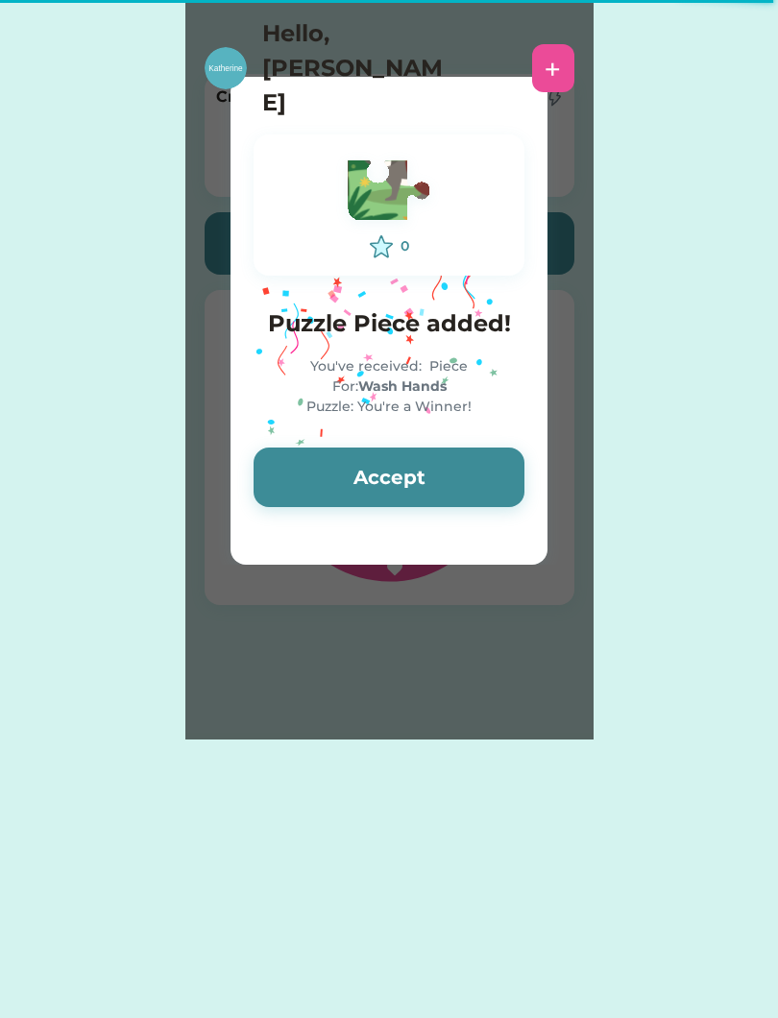
click at [466, 481] on button "Accept" at bounding box center [388, 477] width 271 height 60
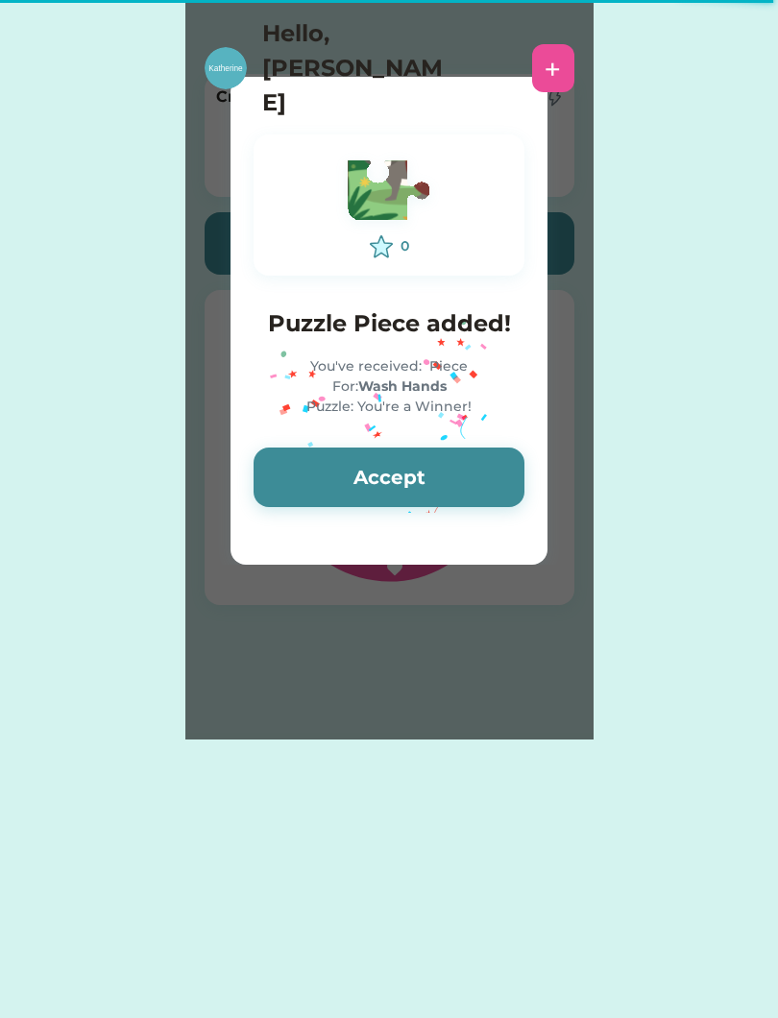
click at [469, 490] on button "Accept" at bounding box center [388, 477] width 271 height 60
click at [589, 481] on div "0 Puzzle Piece added! You've received: Piece For: Wash Hands Puzzle: You're a W…" at bounding box center [389, 282] width 408 height 565
click at [488, 463] on button "Accept" at bounding box center [388, 477] width 271 height 60
click at [478, 468] on button "Accept" at bounding box center [388, 477] width 271 height 60
click at [459, 490] on button "Accept" at bounding box center [388, 477] width 271 height 60
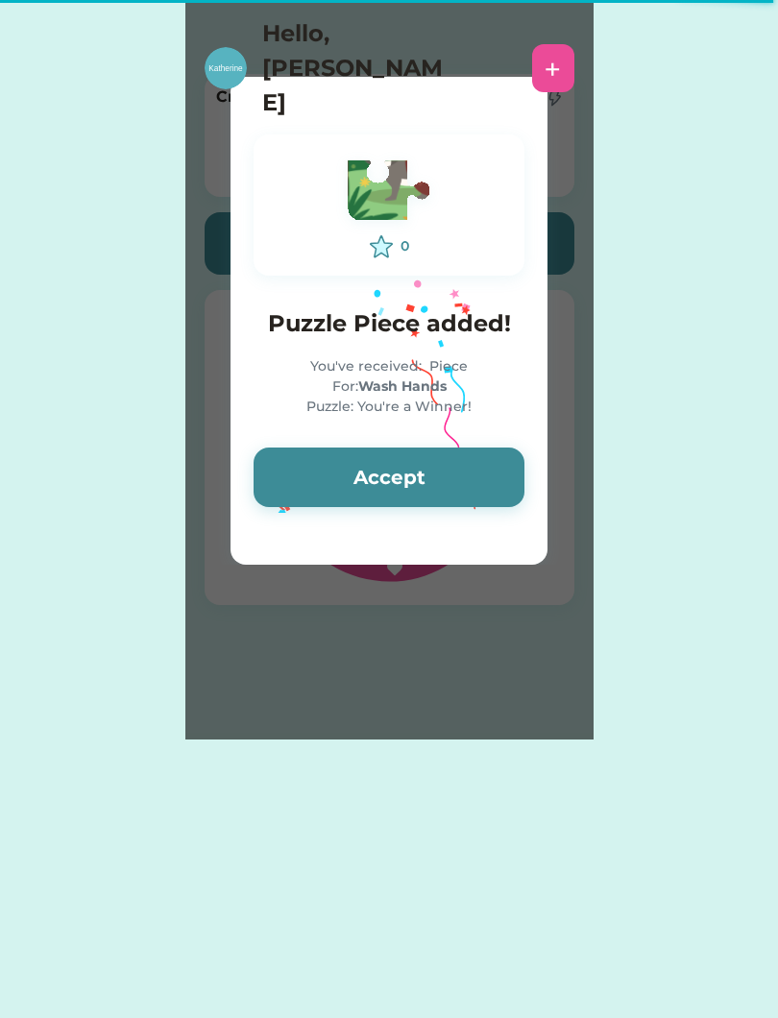
click at [777, 22] on html "Request Money Request Money Please wait 0 Puzzle Piece added! You've received: …" at bounding box center [389, 509] width 778 height 1018
